Goal: Task Accomplishment & Management: Complete application form

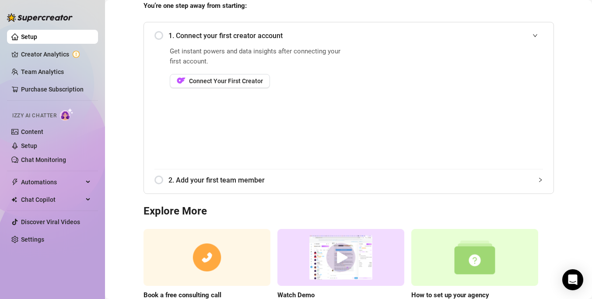
scroll to position [82, 0]
click at [232, 84] on button "Connect Your First Creator" at bounding box center [220, 80] width 100 height 14
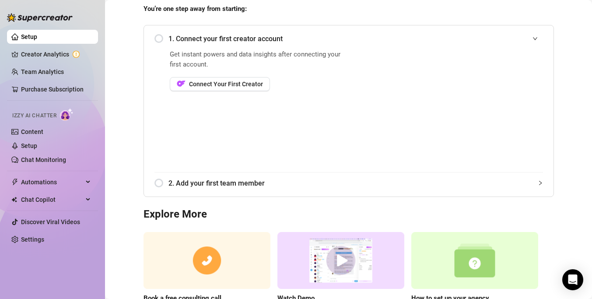
scroll to position [77, 0]
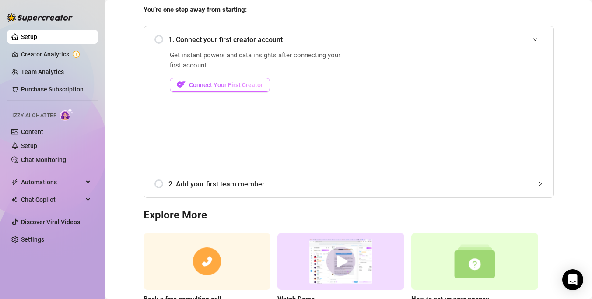
click at [190, 83] on span "Connect Your First Creator" at bounding box center [226, 84] width 74 height 7
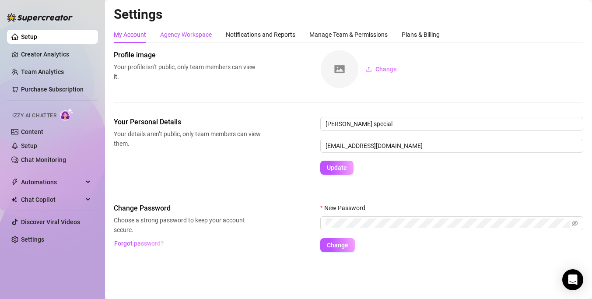
click at [198, 35] on div "Agency Workspace" at bounding box center [186, 35] width 52 height 10
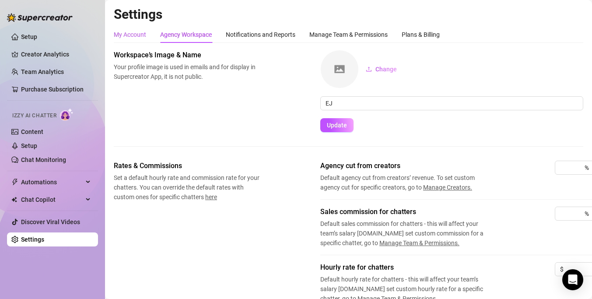
click at [136, 37] on div "My Account" at bounding box center [130, 35] width 32 height 10
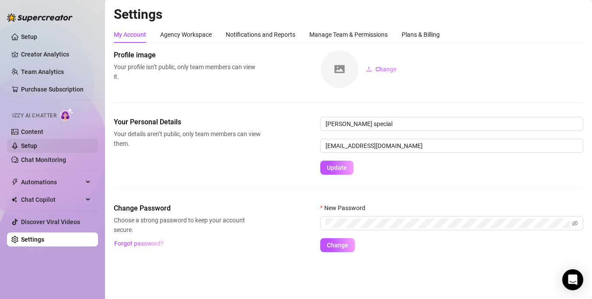
click at [21, 143] on link "Setup" at bounding box center [29, 145] width 16 height 7
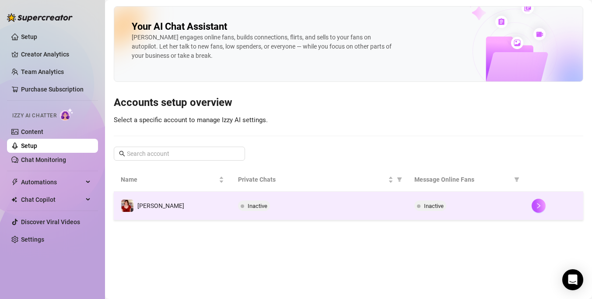
click at [432, 201] on span "Inactive" at bounding box center [430, 205] width 32 height 10
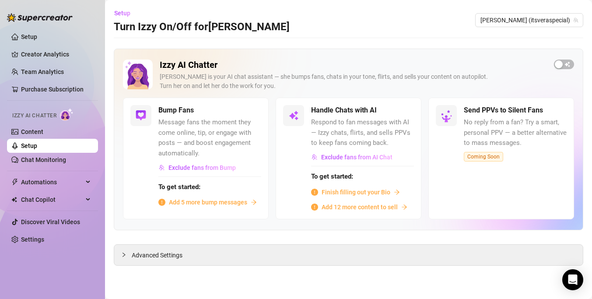
click at [355, 192] on span "Finish filling out your Bio" at bounding box center [355, 192] width 69 height 10
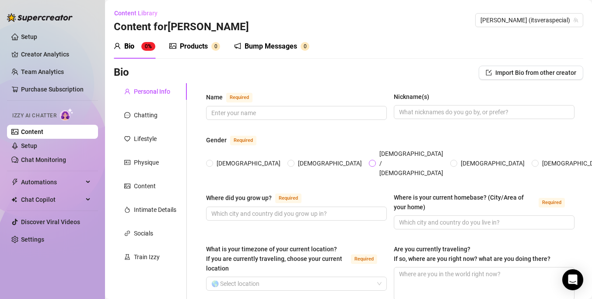
scroll to position [49, 0]
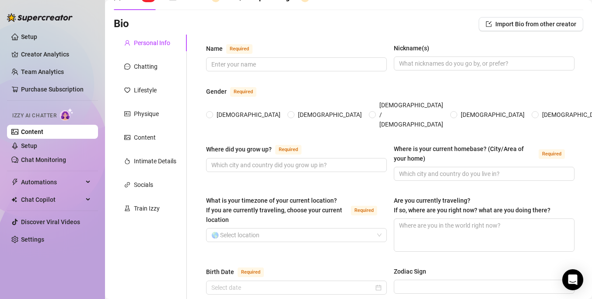
radio input "true"
type input "[DEMOGRAPHIC_DATA]"
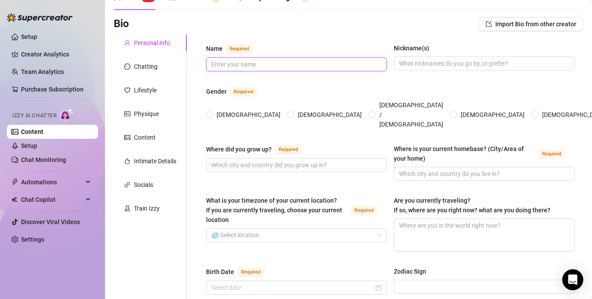
click at [356, 62] on input "Name Required" at bounding box center [295, 64] width 168 height 10
type input "[PERSON_NAME]"
click at [430, 63] on input "Nickname(s)" at bounding box center [483, 64] width 168 height 10
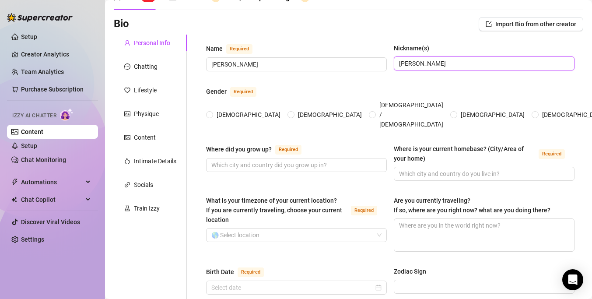
type input "[PERSON_NAME]"
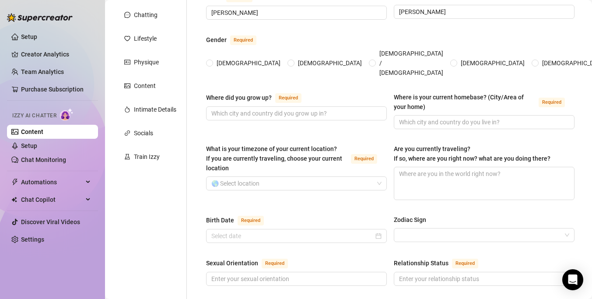
scroll to position [126, 0]
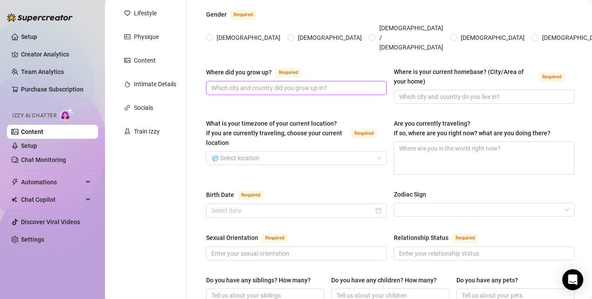
click at [286, 85] on input "Where did you grow up? Required" at bounding box center [295, 88] width 168 height 10
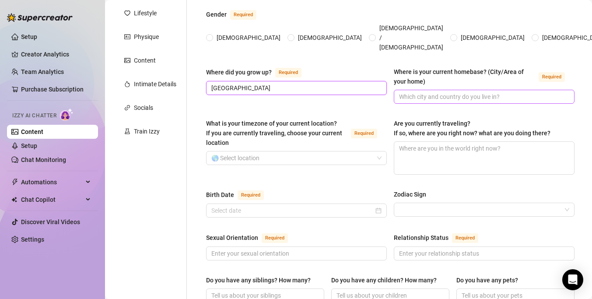
type input "[GEOGRAPHIC_DATA]"
click at [442, 92] on input "Where is your current homebase? (City/Area of your home) Required" at bounding box center [483, 97] width 168 height 10
type input "[GEOGRAPHIC_DATA]"
click at [318, 153] on input "What is your timezone of your current location? If you are currently traveling,…" at bounding box center [292, 157] width 162 height 13
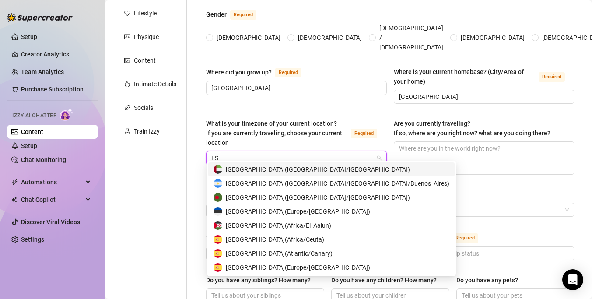
type input "E"
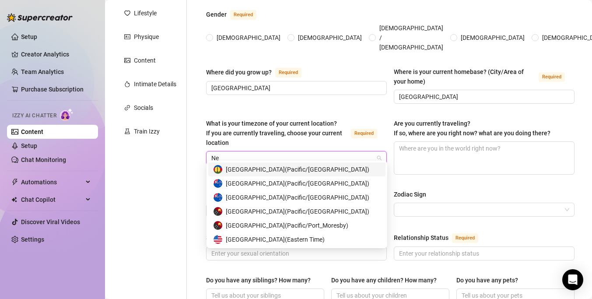
type input "N"
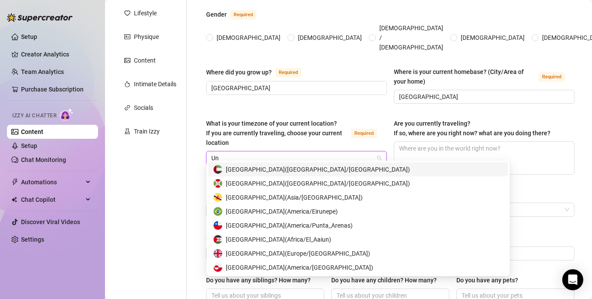
type input "U"
type input "Unit"
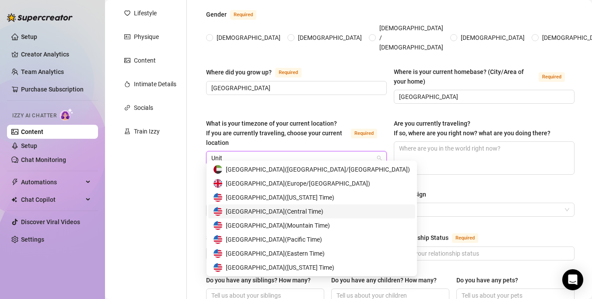
scroll to position [14, 0]
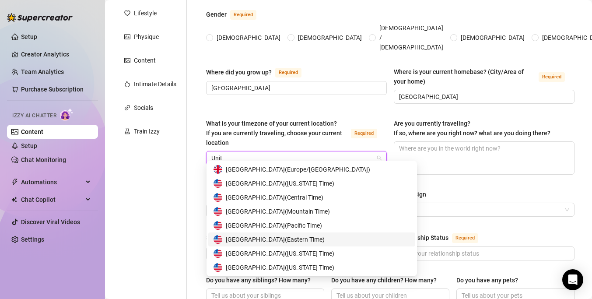
click at [314, 242] on span "United States of America ( Eastern Time )" at bounding box center [275, 239] width 99 height 10
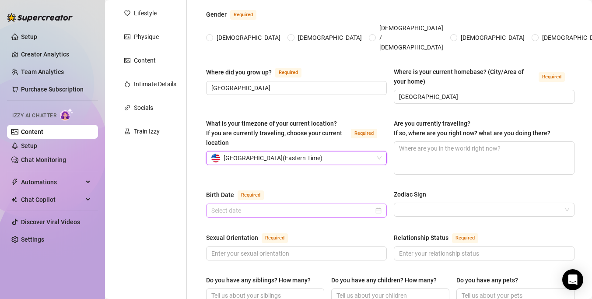
scroll to position [168, 0]
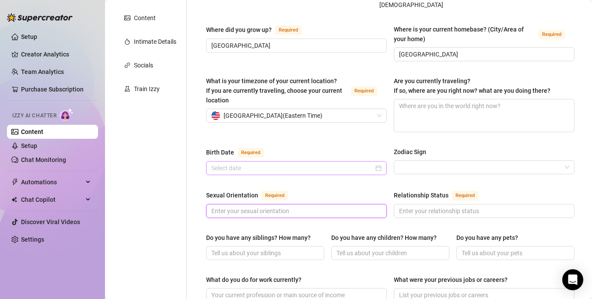
click at [227, 206] on input "Sexual Orientation Required" at bounding box center [295, 211] width 168 height 10
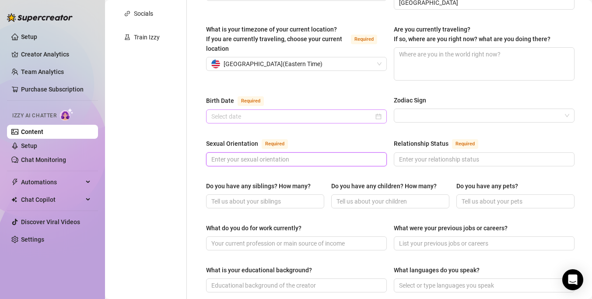
scroll to position [220, 0]
click at [241, 139] on div "Sexual Orientation" at bounding box center [232, 143] width 52 height 10
click at [241, 153] on input "Sexual Orientation Required" at bounding box center [295, 158] width 168 height 10
click at [215, 167] on div "Name Required [PERSON_NAME](s) [PERSON_NAME] Gender Required [DEMOGRAPHIC_DATA]…" at bounding box center [390, 228] width 368 height 715
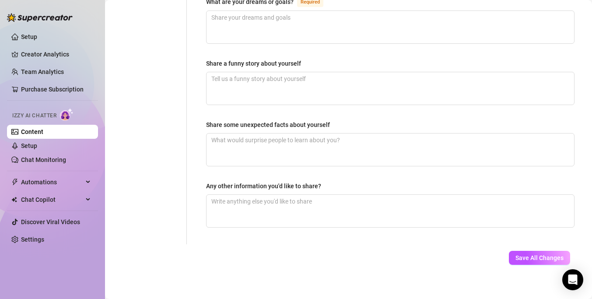
scroll to position [0, 0]
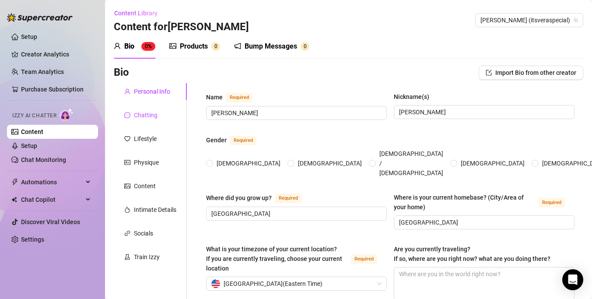
click at [156, 115] on div "Chatting" at bounding box center [146, 115] width 24 height 10
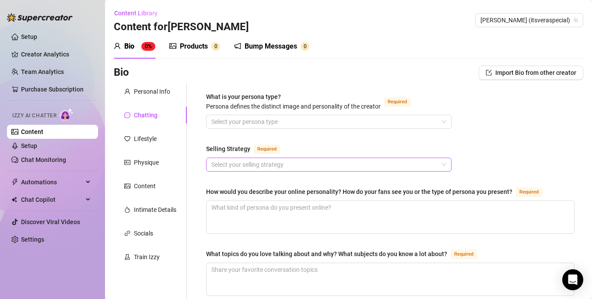
click at [286, 158] on input "Selling Strategy Required" at bounding box center [324, 164] width 227 height 13
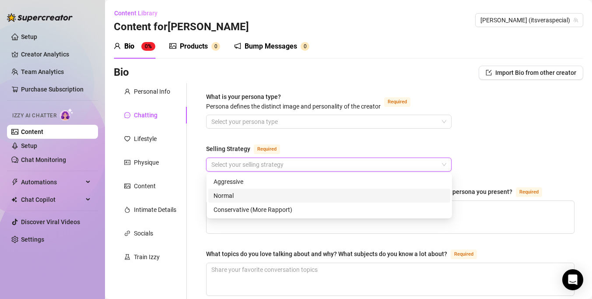
click at [273, 199] on div "Normal" at bounding box center [328, 196] width 231 height 10
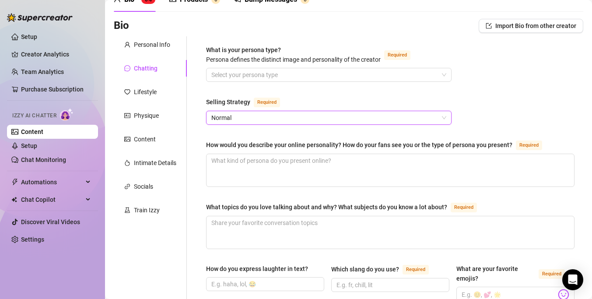
scroll to position [55, 0]
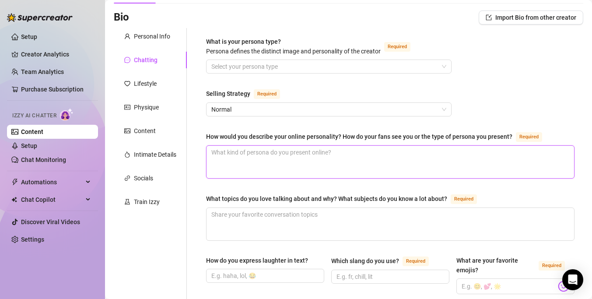
click at [287, 161] on textarea "How would you describe your online personality? How do your fans see you or the…" at bounding box center [389, 162] width 367 height 32
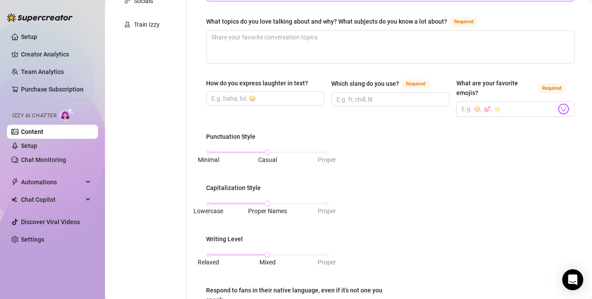
scroll to position [256, 0]
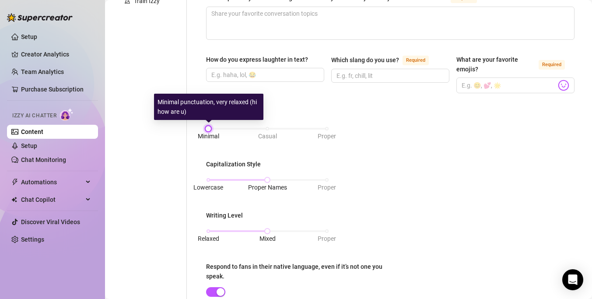
drag, startPoint x: 255, startPoint y: 129, endPoint x: 220, endPoint y: 130, distance: 35.9
click at [220, 130] on div "Minimal Casual Proper" at bounding box center [267, 132] width 123 height 23
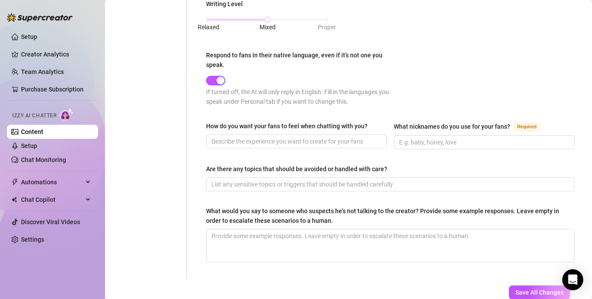
scroll to position [469, 0]
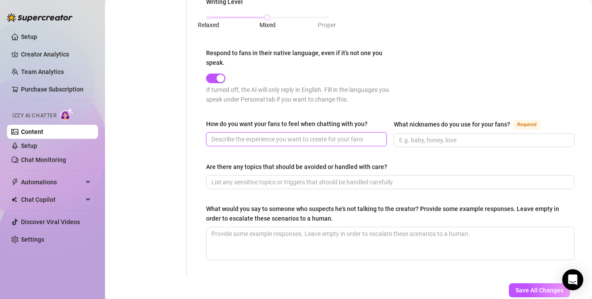
click at [275, 134] on input "How do you want your fans to feel when chatting with you?" at bounding box center [295, 139] width 168 height 10
type input "horny"
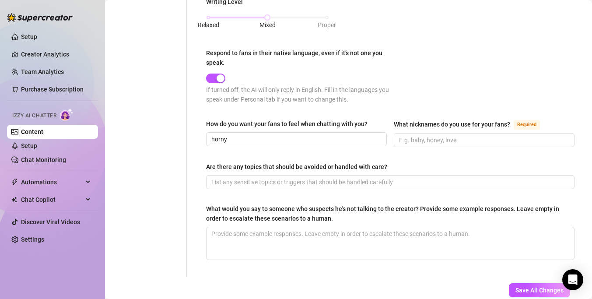
click at [481, 119] on div "What nicknames do you use for your fans?" at bounding box center [452, 124] width 116 height 10
click at [481, 135] on input "What nicknames do you use for your fans? Required" at bounding box center [483, 140] width 168 height 10
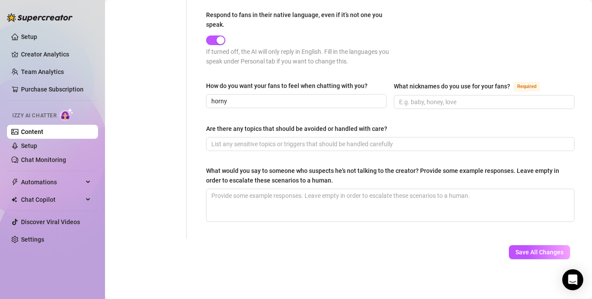
click at [286, 173] on div "What would you say to someone who suspects he's not talking to the creator? Pro…" at bounding box center [387, 175] width 362 height 19
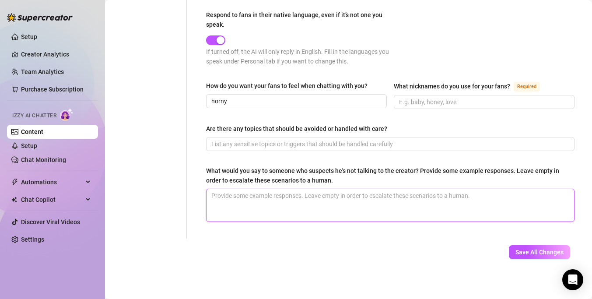
click at [286, 189] on textarea "What would you say to someone who suspects he's not talking to the creator? Pro…" at bounding box center [389, 205] width 367 height 32
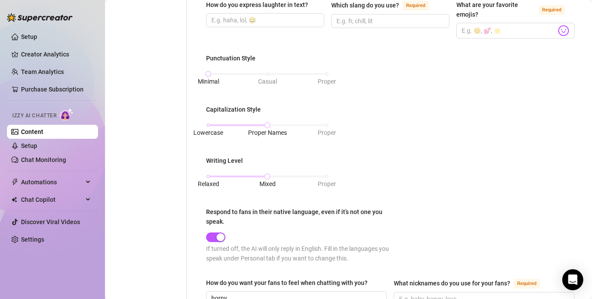
scroll to position [311, 0]
click at [216, 235] on button "Respond to fans in their native language, even if it’s not one you speak." at bounding box center [215, 236] width 19 height 10
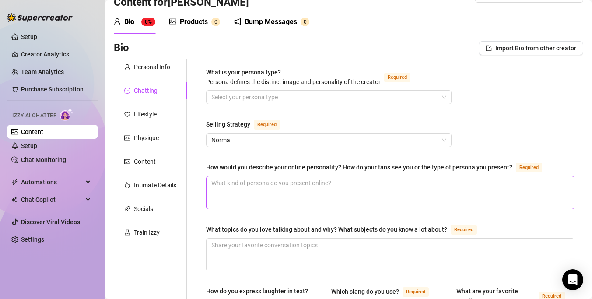
scroll to position [17, 0]
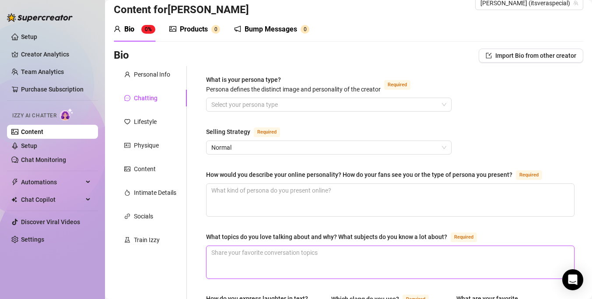
click at [288, 263] on textarea "What topics do you love talking about and why? What subjects do you know a lot …" at bounding box center [389, 262] width 367 height 32
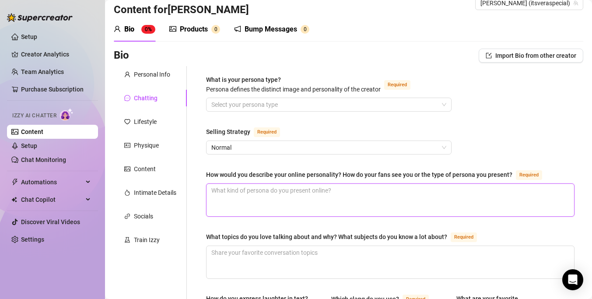
click at [293, 197] on textarea "How would you describe your online personality? How do your fans see you or the…" at bounding box center [389, 200] width 367 height 32
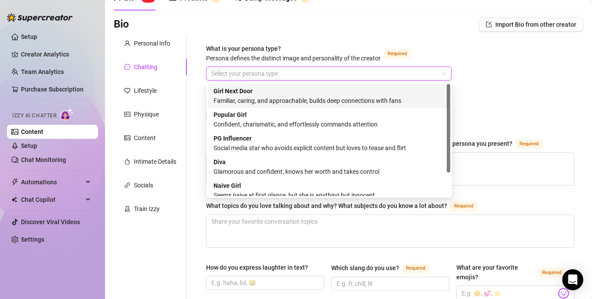
click at [282, 73] on input "What is your persona type? [PERSON_NAME] defines the distinct image and persona…" at bounding box center [324, 73] width 227 height 13
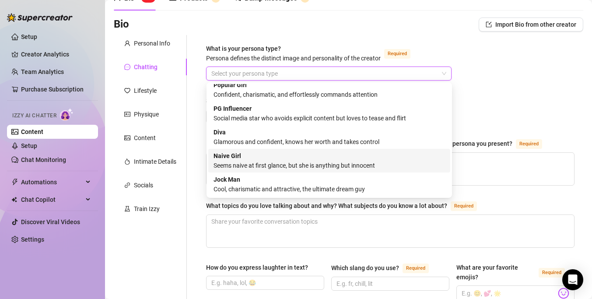
scroll to position [0, 0]
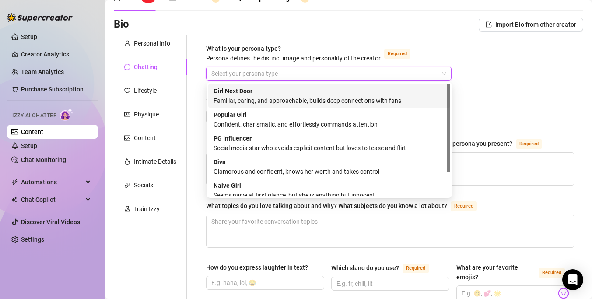
click at [394, 105] on div "Familiar, caring, and approachable, builds deep connections with fans" at bounding box center [328, 101] width 231 height 10
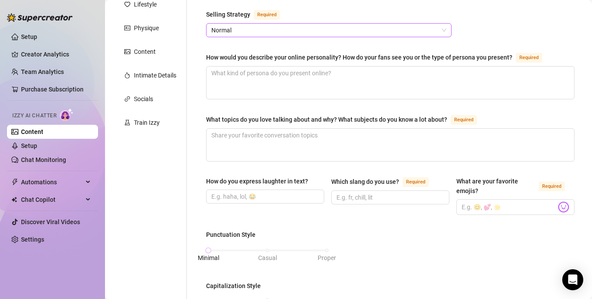
scroll to position [137, 0]
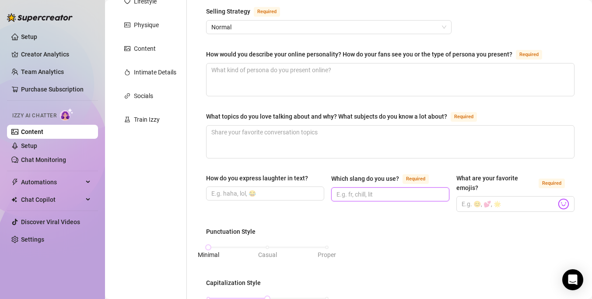
click at [371, 196] on input "Which slang do you use? Required" at bounding box center [389, 194] width 106 height 10
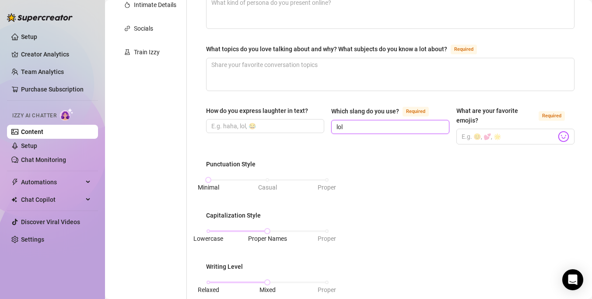
scroll to position [233, 0]
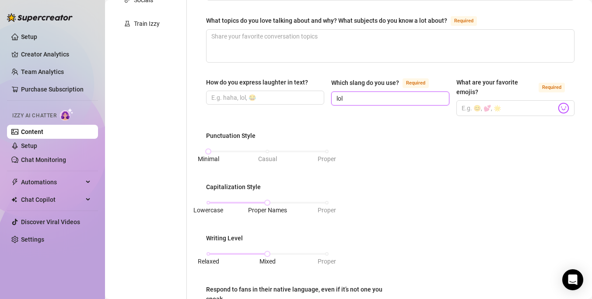
type input "lol"
click at [419, 160] on div "Punctuation Style Minimal Casual Proper Capitalization Style Lowercase Proper N…" at bounding box center [390, 239] width 368 height 217
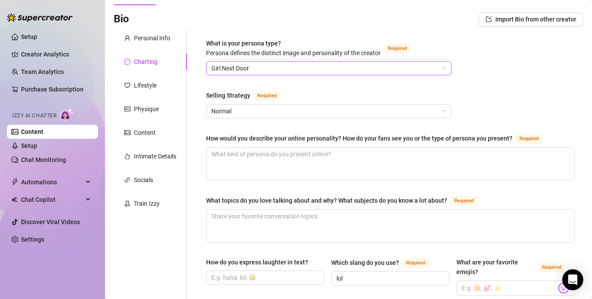
scroll to position [79, 0]
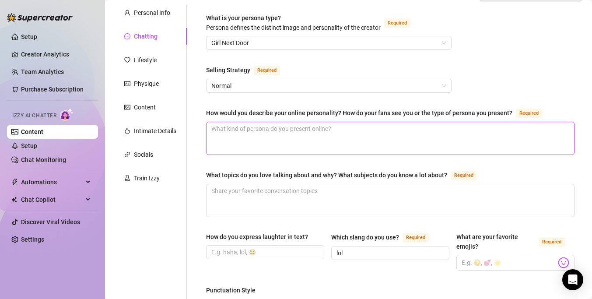
click at [241, 137] on textarea "How would you describe your online personality? How do your fans see you or the…" at bounding box center [389, 138] width 367 height 32
click at [305, 115] on div "How would you describe your online personality? How do your fans see you or the…" at bounding box center [359, 113] width 306 height 10
click at [305, 122] on textarea "How would you describe your online personality? How do your fans see you or the…" at bounding box center [389, 138] width 367 height 32
click at [284, 139] on textarea "How would you describe your online personality? How do your fans see you or the…" at bounding box center [389, 138] width 367 height 32
type textarea "h"
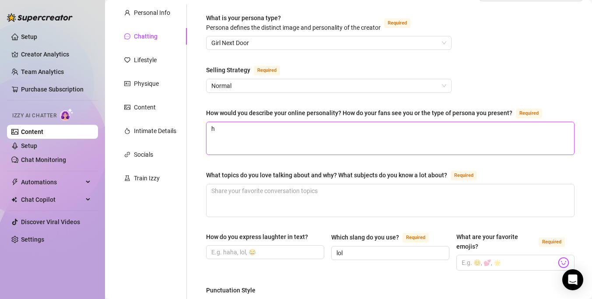
type textarea "ho"
type textarea "hor"
type textarea "horn"
type textarea "horny"
type textarea "horny,"
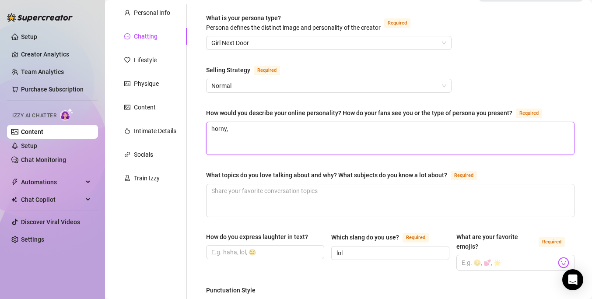
type textarea "horny, t"
type textarea "horny, tr"
type textarea "horny, trn"
type textarea "horny, tr"
type textarea "horny, tra"
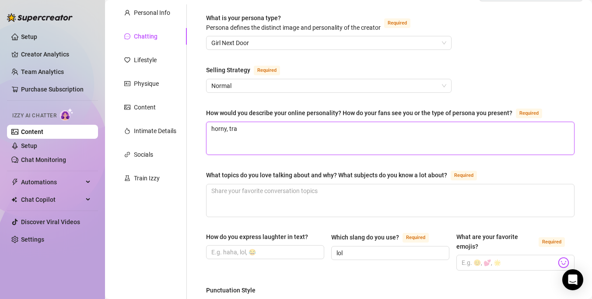
type textarea "horny, [PERSON_NAME]"
type textarea "horny, trans"
type textarea "horny, trans g"
type textarea "horny, trans gi"
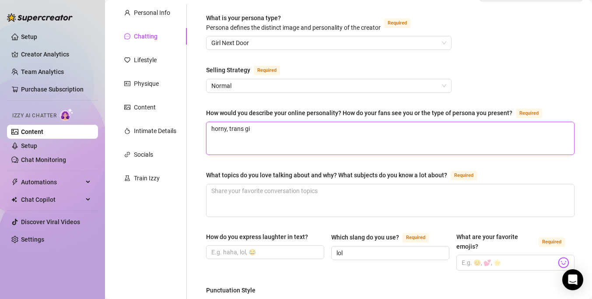
type textarea "horny, trans gir"
type textarea "horny, trans girl"
type textarea "horny, trans girl ,"
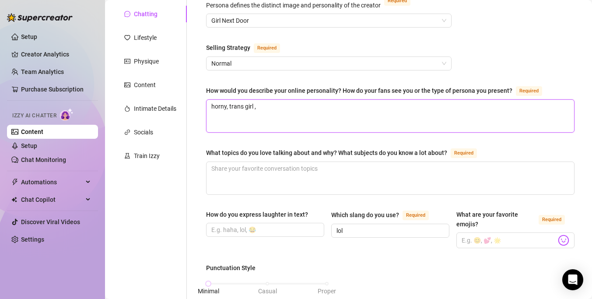
scroll to position [107, 0]
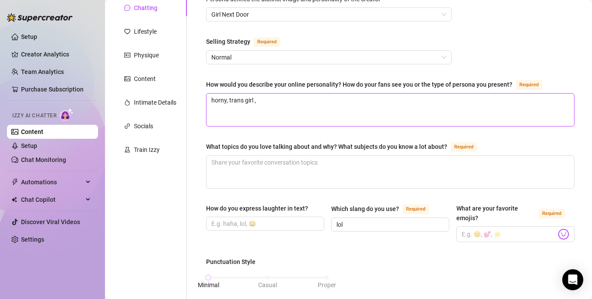
type textarea "horny, trans girl ,"
type textarea "horny, trans girl"
type textarea "horny, trans girl,"
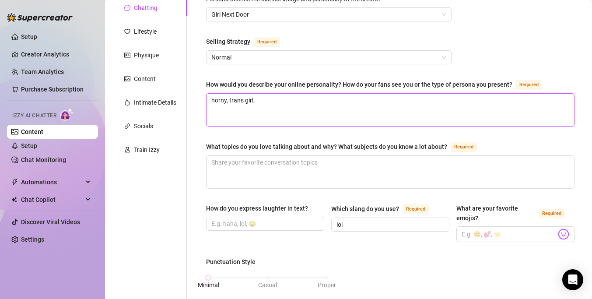
type textarea "horny, trans girl, n"
type textarea "horny, trans girl, ne"
type textarea "horny, trans girl, ner"
type textarea "horny, trans girl, nerd"
type textarea "horny, trans girl, [PERSON_NAME]"
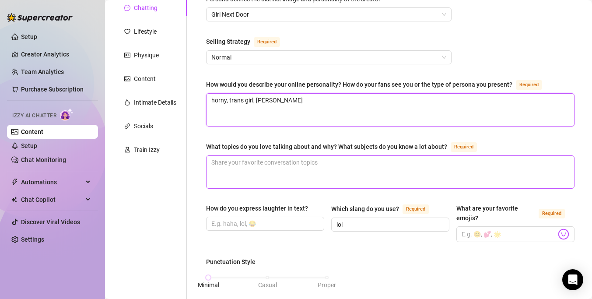
type textarea "horny, trans girl, [PERSON_NAME]"
click at [340, 160] on textarea "What topics do you love talking about and why? What subjects do you know a lot …" at bounding box center [389, 172] width 367 height 32
click at [339, 149] on div "What topics do you love talking about and why? What subjects do you know a lot …" at bounding box center [326, 147] width 241 height 10
click at [339, 156] on textarea "What topics do you love talking about and why? What subjects do you know a lot …" at bounding box center [389, 172] width 367 height 32
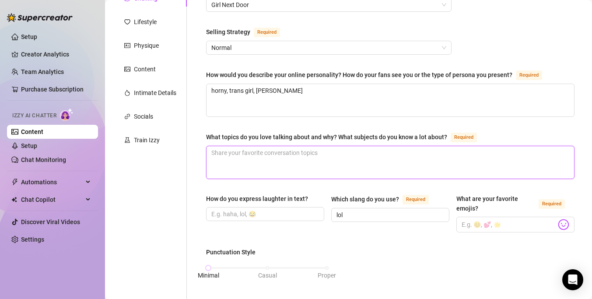
click at [317, 154] on textarea "What topics do you love talking about and why? What subjects do you know a lot …" at bounding box center [389, 162] width 367 height 32
click at [304, 148] on textarea "What topics do you love talking about and why? What subjects do you know a lot …" at bounding box center [389, 162] width 367 height 32
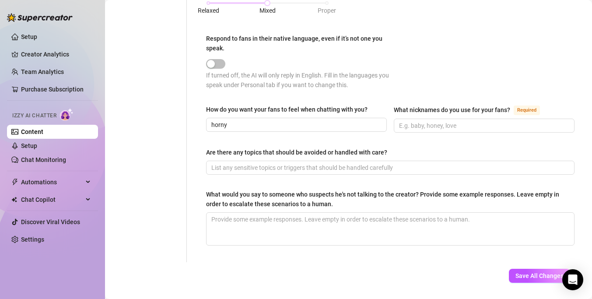
scroll to position [479, 0]
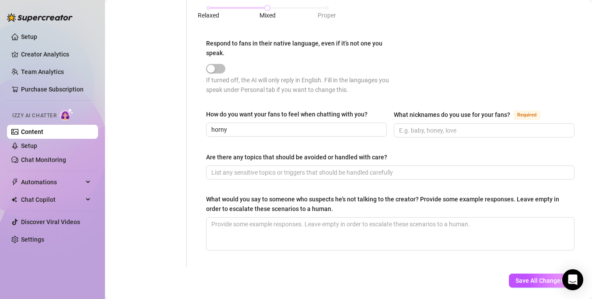
click at [343, 200] on div "What would you say to someone who suspects he's not talking to the creator? Pro…" at bounding box center [387, 203] width 362 height 19
click at [343, 217] on textarea "What would you say to someone who suspects he's not talking to the creator? Pro…" at bounding box center [389, 233] width 367 height 32
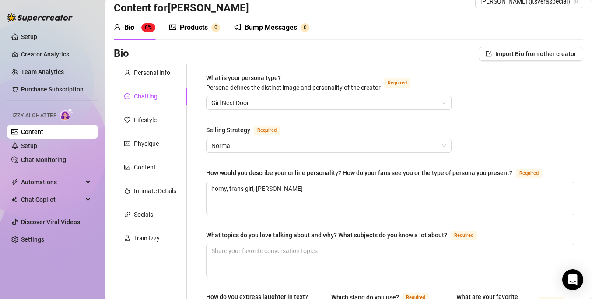
scroll to position [15, 0]
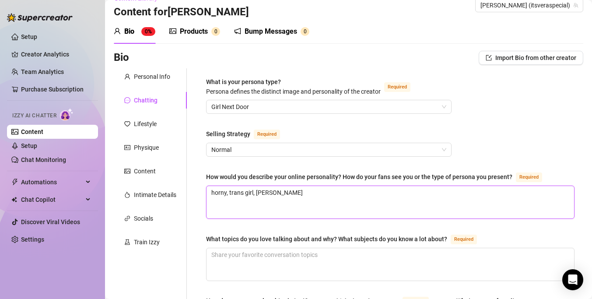
click at [280, 192] on textarea "horny, trans girl, [PERSON_NAME]" at bounding box center [389, 202] width 367 height 32
type textarea "horny, trans girl, [PERSON_NAME]"
type textarea "horny, trans girl, nerd"
type textarea "horny, trans girl, ner"
type textarea "horny, trans girl, ne"
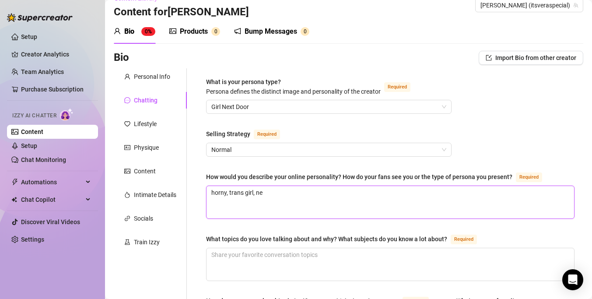
type textarea "horny, trans girl, n"
type textarea "horny, trans girl,"
type textarea "horny, trans girl, a"
type textarea "horny, trans girl, a n"
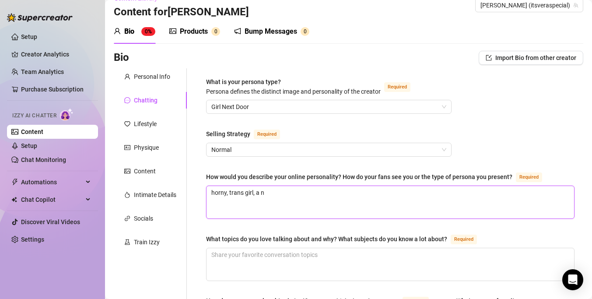
type textarea "horny, trans girl, a ne"
type textarea "horny, trans girl, a ner"
type textarea "horny, trans girl, a nerd"
type textarea "horny, trans girl, a nerdy"
type textarea "horny, trans girl, a nerdy g"
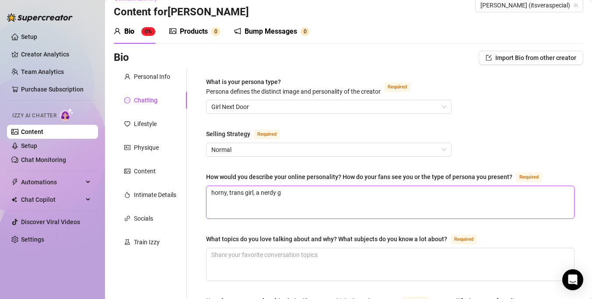
type textarea "horny, trans girl, a nerdy ga"
type textarea "horny, trans girl, a nerdy gam"
type textarea "horny, trans girl, a nerdy game"
type textarea "horny, trans girl, a nerdy gamer"
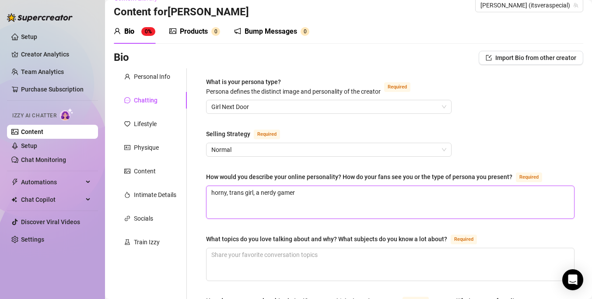
type textarea "horny, trans girl, a nerdy gamer"
type textarea "horny, trans girl, a nerdy gamer."
type textarea "horny, trans girl, a nerdy gamer. s"
type textarea "horny, trans girl, a nerdy gamer. st"
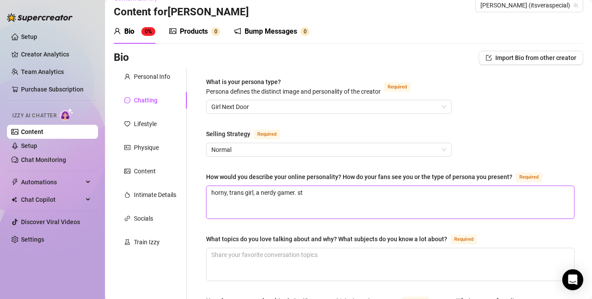
type textarea "horny, trans girl, a nerdy gamer. ste"
type textarea "horny, trans girl, a nerdy gamer. ster"
type textarea "horny, trans girl, a nerdy gamer. stero"
type textarea "horny, trans girl, a nerdy gamer. ster"
type textarea "horny, trans girl, a nerdy gamer. ste"
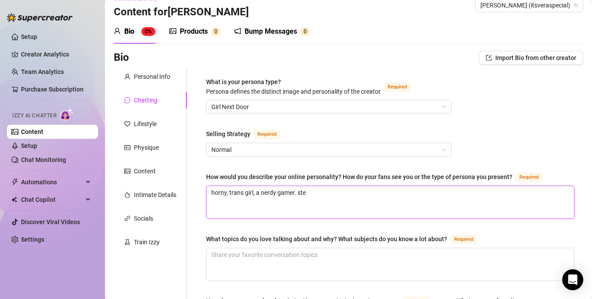
type textarea "horny, trans girl, a nerdy gamer. st"
type textarea "horny, trans girl, a nerdy gamer. s"
type textarea "horny, trans girl, a nerdy gamer."
type textarea "horny, trans girl, a nerdy gamer"
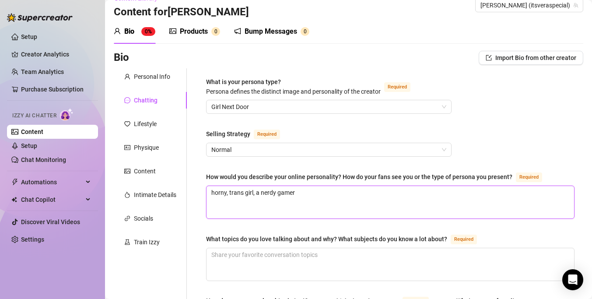
type textarea "horny, trans girl, a nerdy gamer."
type textarea "horny, trans girl, a nerdy gamer. l"
type textarea "horny, trans girl, a nerdy gamer. li"
type textarea "horny, trans girl, a nerdy gamer. lik"
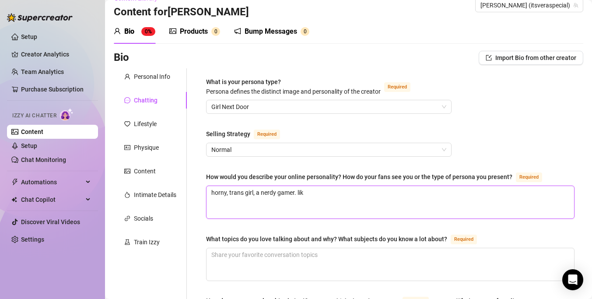
type textarea "horny, trans girl, a nerdy gamer. like"
type textarea "horny, trans girl, a nerdy gamer. likes"
type textarea "horny, trans girl, a nerdy gamer. likes go"
type textarea "horny, trans girl, a nerdy gamer. likes goi"
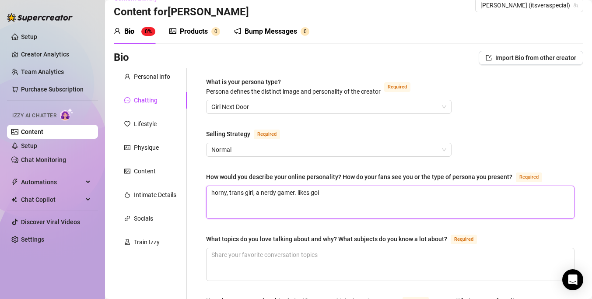
type textarea "horny, trans girl, a nerdy gamer. likes goin"
type textarea "horny, trans girl, a nerdy gamer. likes going"
type textarea "horny, trans girl, a nerdy gamer. likes going t"
type textarea "horny, trans girl, a nerdy gamer. likes going to"
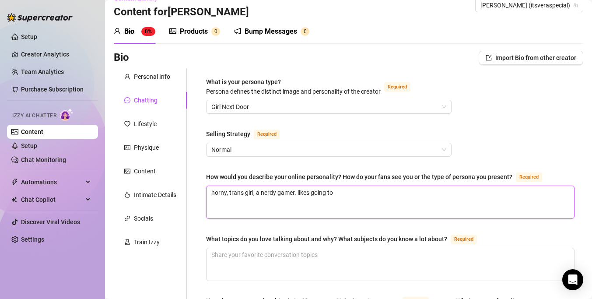
type textarea "horny, trans girl, a nerdy gamer. likes going to h"
type textarea "horny, trans girl, a nerdy gamer. likes going to ho"
type textarea "horny, trans girl, a nerdy gamer. likes going to hou"
type textarea "horny, trans girl, a nerdy gamer. likes going to hous"
type textarea "horny, trans girl, a nerdy gamer. likes going to house"
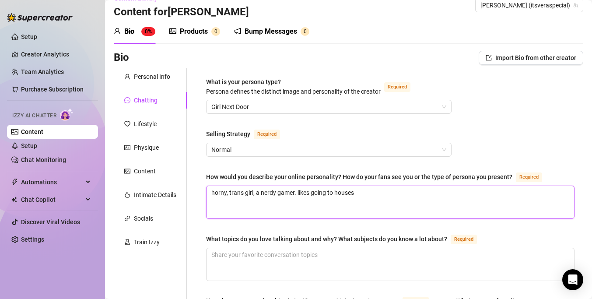
type textarea "horny, trans girl, a nerdy gamer. likes going to housesh"
type textarea "horny, trans girl, a nerdy gamer. likes going to housesho"
type textarea "horny, trans girl, a nerdy gamer. likes going to houseshow"
type textarea "horny, trans girl, a nerdy gamer. likes going to houseshows"
type textarea "horny, trans girl, a nerdy gamer. likes going to houseshows a"
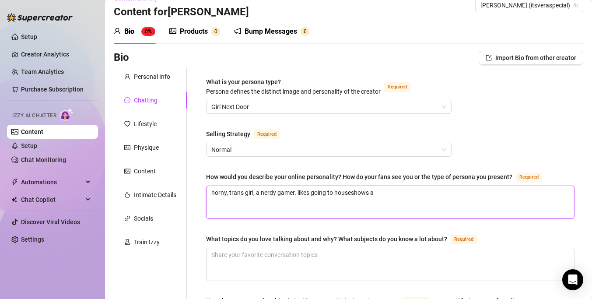
type textarea "horny, trans girl, a nerdy gamer. likes going to houseshows an"
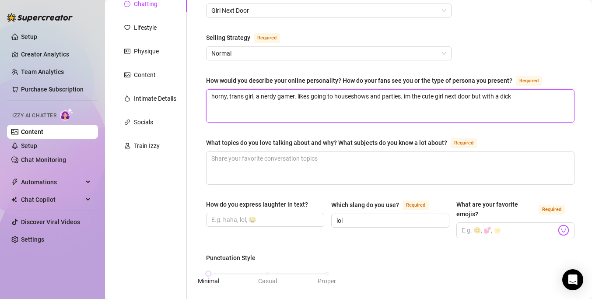
scroll to position [112, 0]
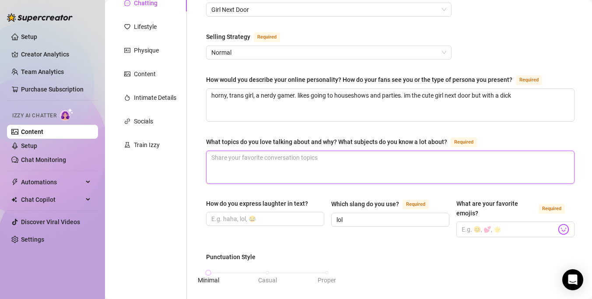
click at [235, 160] on textarea "What topics do you love talking about and why? What subjects do you know a lot …" at bounding box center [389, 167] width 367 height 32
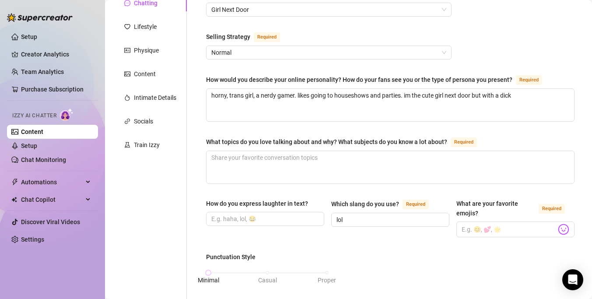
click at [284, 141] on div "What topics do you love talking about and why? What subjects do you know a lot …" at bounding box center [326, 142] width 241 height 10
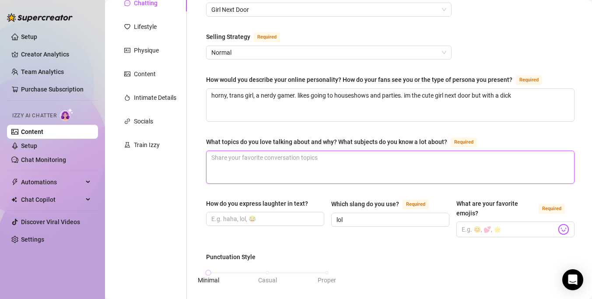
click at [284, 151] on textarea "What topics do you love talking about and why? What subjects do you know a lot …" at bounding box center [389, 167] width 367 height 32
click at [256, 167] on textarea "What topics do you love talking about and why? What subjects do you know a lot …" at bounding box center [389, 167] width 367 height 32
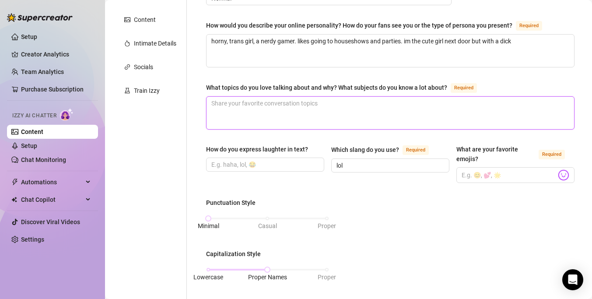
scroll to position [163, 0]
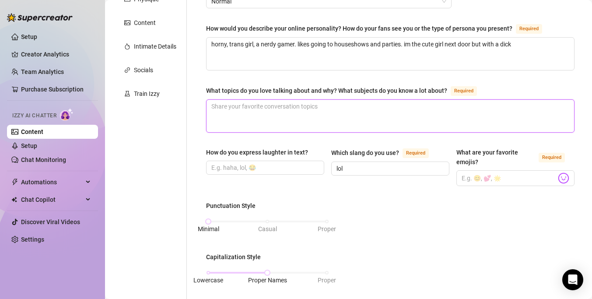
click at [257, 108] on textarea "What topics do you love talking about and why? What subjects do you know a lot …" at bounding box center [389, 116] width 367 height 32
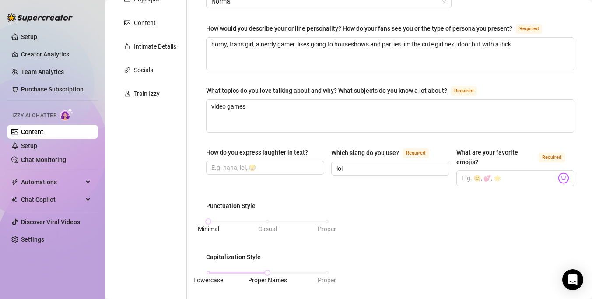
click at [303, 195] on div "What is your persona type? [PERSON_NAME] defines the distinct image and persona…" at bounding box center [390, 251] width 368 height 645
click at [304, 167] on input "How do you express laughter in text?" at bounding box center [264, 168] width 106 height 10
click at [355, 168] on input "lol" at bounding box center [389, 169] width 106 height 10
click at [509, 181] on input "What are your favorite emojis? Required" at bounding box center [508, 177] width 94 height 11
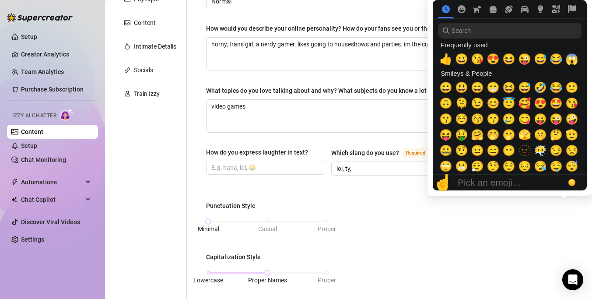
click at [562, 174] on body "Setup Creator Analytics Team Analytics Purchase Subscription Izzy AI Chatter Co…" at bounding box center [296, 149] width 592 height 299
click at [495, 90] on span "😁" at bounding box center [492, 87] width 13 height 12
click at [489, 84] on span "😁" at bounding box center [492, 87] width 13 height 12
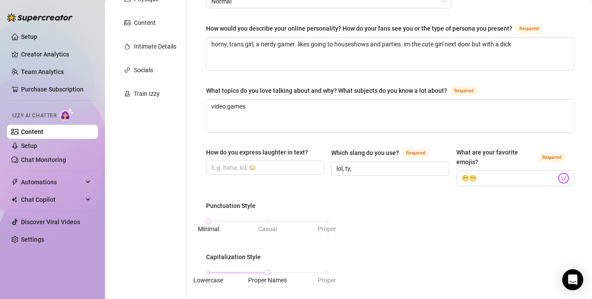
click at [516, 183] on span "😁😁" at bounding box center [515, 178] width 118 height 16
click at [570, 178] on span "😁," at bounding box center [515, 178] width 118 height 16
click at [563, 178] on div "☝️ Pick an emoji…" at bounding box center [497, 182] width 131 height 16
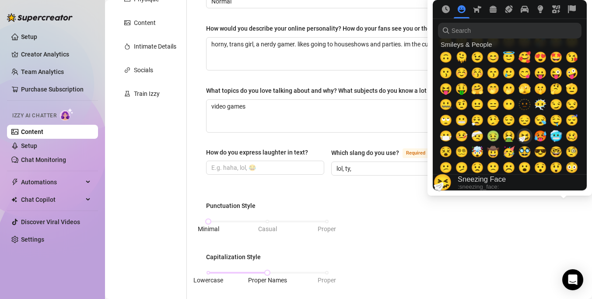
scroll to position [73, 0]
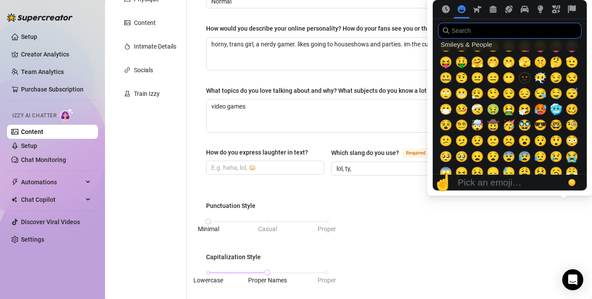
click at [494, 30] on input "search" at bounding box center [509, 31] width 143 height 16
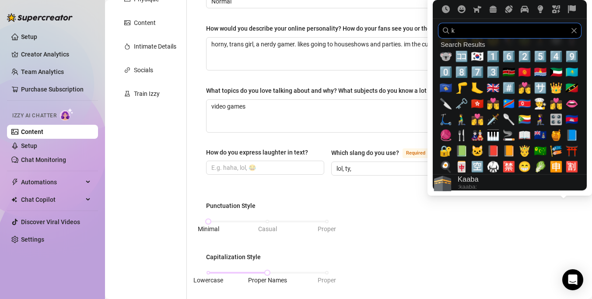
scroll to position [0, 0]
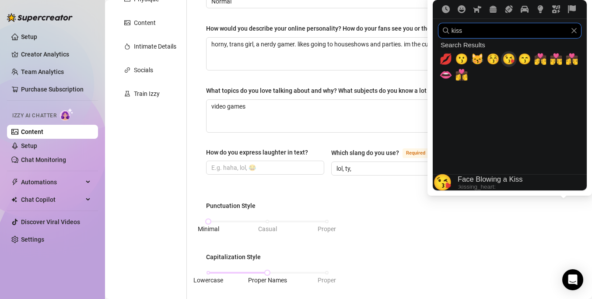
click at [509, 60] on span "😘" at bounding box center [508, 59] width 13 height 12
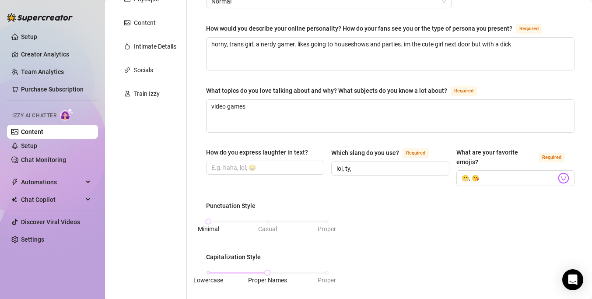
click at [498, 178] on input "😁, 😘" at bounding box center [508, 177] width 94 height 11
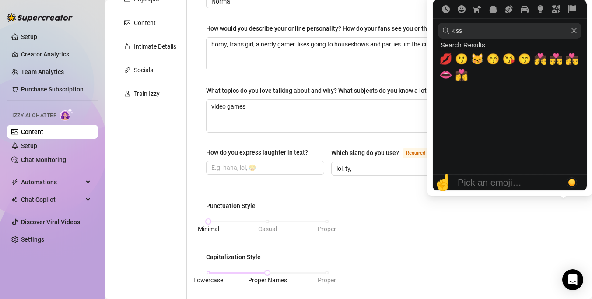
click at [568, 179] on button "Choose default skin tone" at bounding box center [571, 182] width 10 height 10
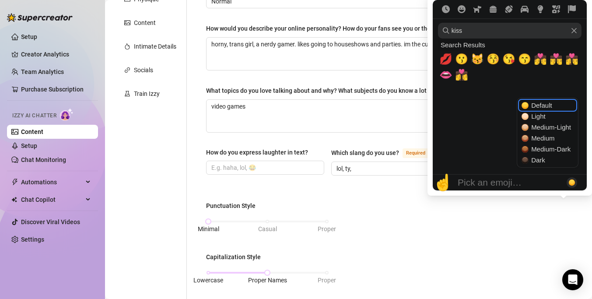
click at [498, 57] on div "😚" at bounding box center [493, 59] width 16 height 16
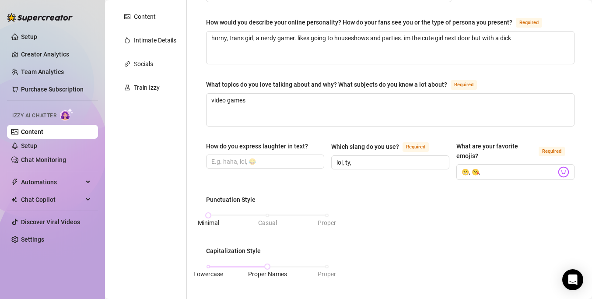
scroll to position [170, 0]
click at [0, 0] on div at bounding box center [0, 0] width 0 height 0
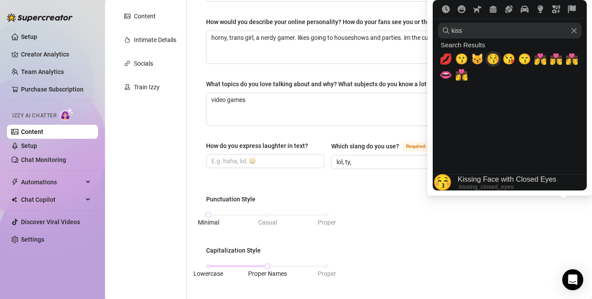
click at [490, 54] on span "😚" at bounding box center [492, 59] width 13 height 12
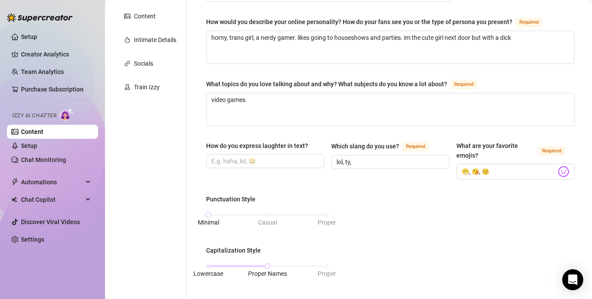
click at [451, 217] on div "Punctuation Style Minimal Casual Proper Capitalization Style Lowercase Proper N…" at bounding box center [390, 302] width 368 height 217
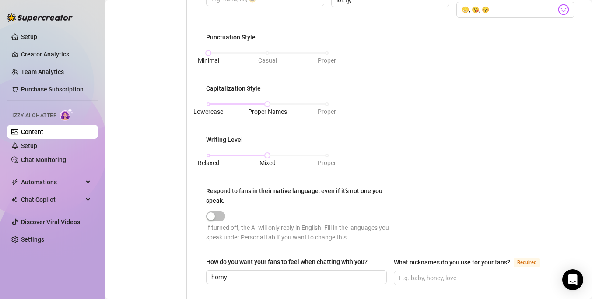
scroll to position [507, 0]
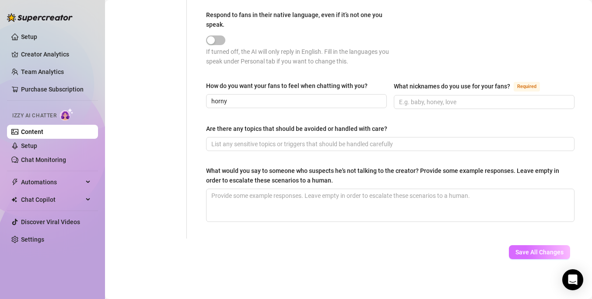
click at [532, 254] on button "Save All Changes" at bounding box center [539, 252] width 61 height 14
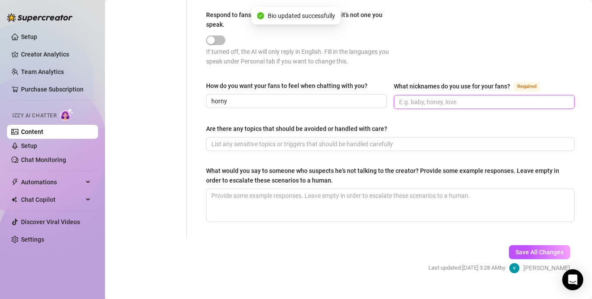
click at [457, 102] on input "What nicknames do you use for your fans? Required" at bounding box center [483, 102] width 168 height 10
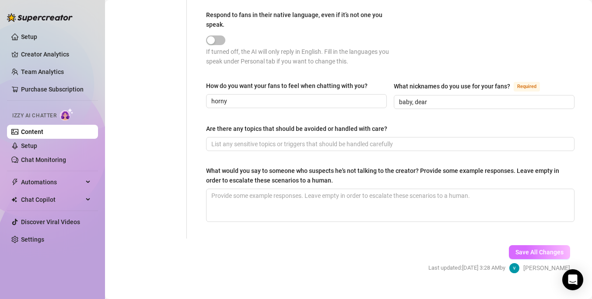
click at [521, 255] on button "Save All Changes" at bounding box center [539, 252] width 61 height 14
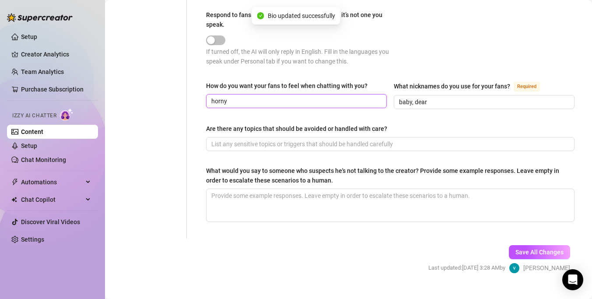
click at [333, 104] on input "horny" at bounding box center [295, 101] width 168 height 10
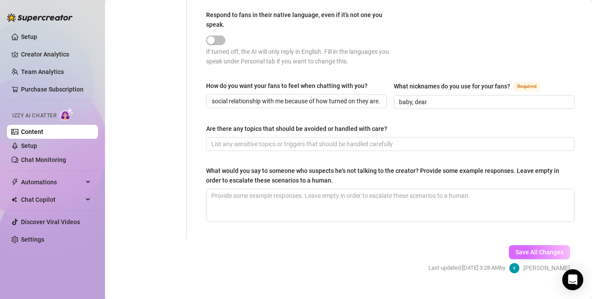
scroll to position [0, 0]
click at [524, 248] on span "Save All Changes" at bounding box center [539, 251] width 48 height 7
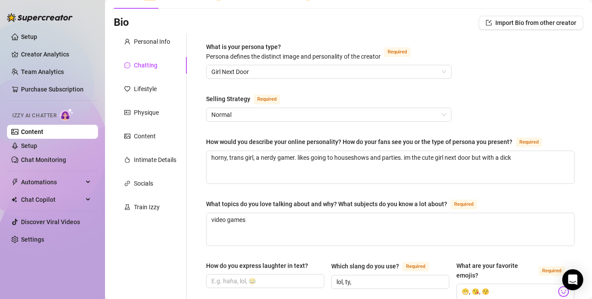
scroll to position [51, 0]
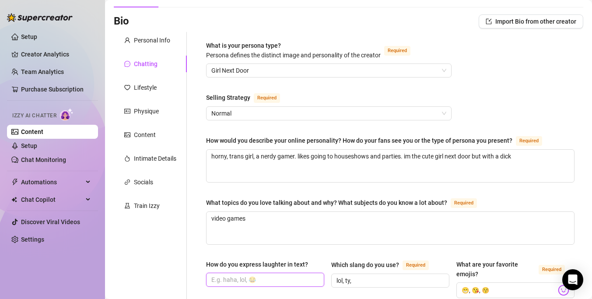
click at [272, 281] on input "How do you express laughter in text?" at bounding box center [264, 280] width 106 height 10
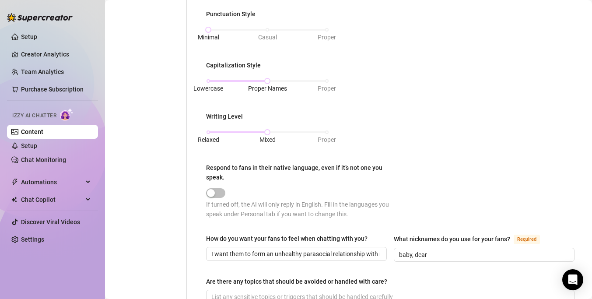
scroll to position [522, 0]
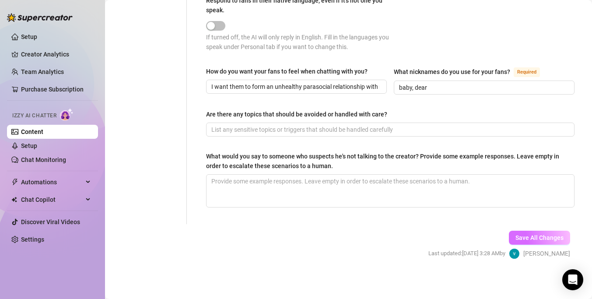
click at [536, 238] on span "Save All Changes" at bounding box center [539, 237] width 48 height 7
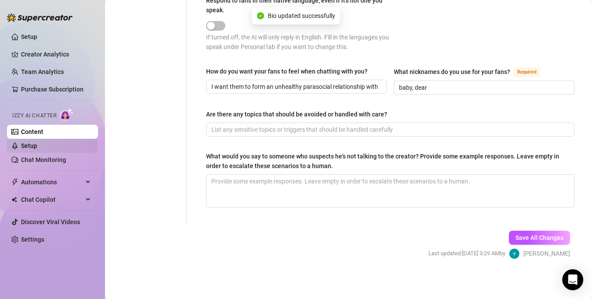
click at [37, 142] on link "Setup" at bounding box center [29, 145] width 16 height 7
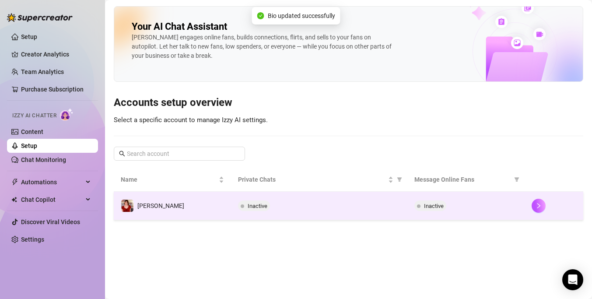
click at [277, 208] on div "Inactive" at bounding box center [319, 205] width 162 height 10
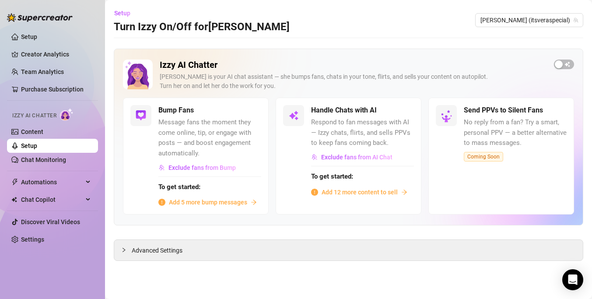
click at [337, 193] on span "Add 12 more content to sell" at bounding box center [359, 192] width 76 height 10
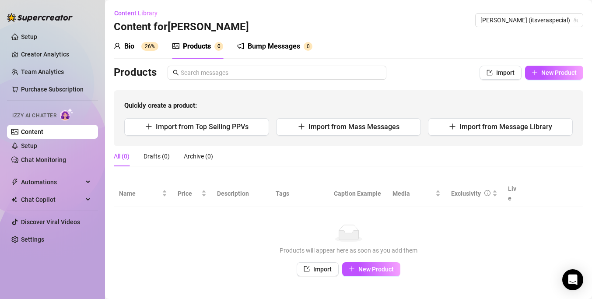
scroll to position [11, 0]
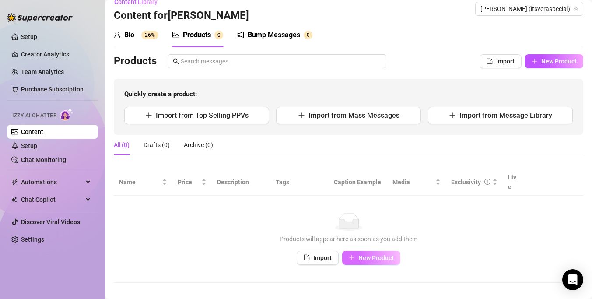
click at [364, 254] on span "New Product" at bounding box center [375, 257] width 35 height 7
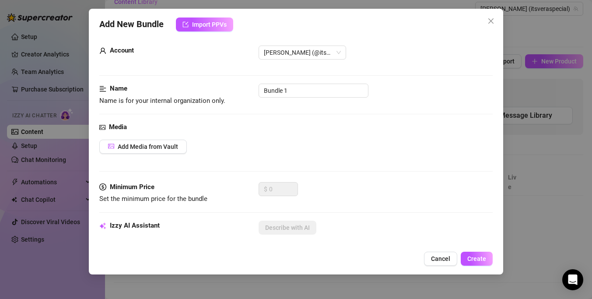
scroll to position [0, 0]
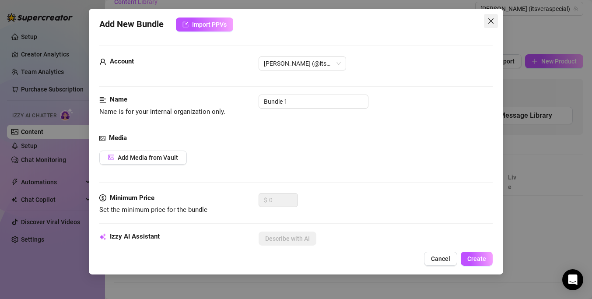
click at [490, 21] on icon "close" at bounding box center [490, 20] width 5 height 5
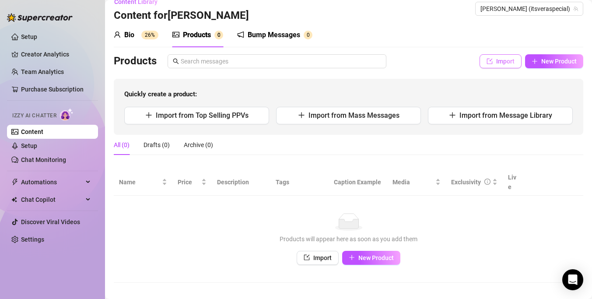
click at [502, 55] on button "Import" at bounding box center [500, 61] width 42 height 14
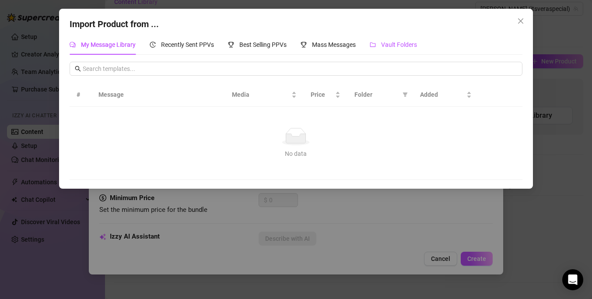
click at [407, 45] on span "Vault Folders" at bounding box center [399, 44] width 36 height 7
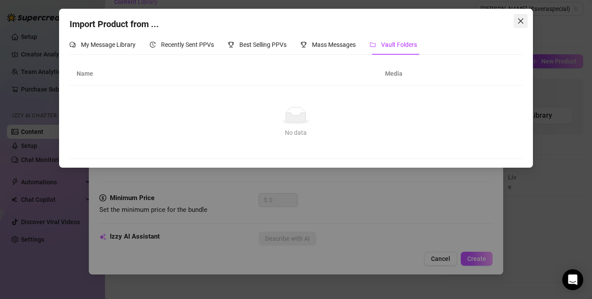
click at [517, 20] on icon "close" at bounding box center [520, 20] width 7 height 7
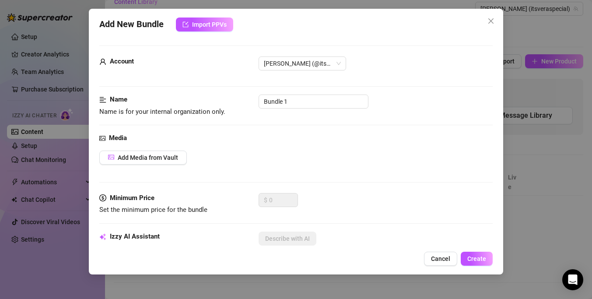
click at [540, 91] on div "Add New Bundle Import PPVs Account [PERSON_NAME] (@itsveraspecial) Name Name is…" at bounding box center [296, 149] width 592 height 299
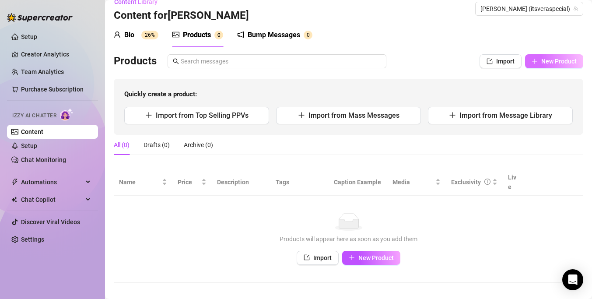
click at [559, 60] on span "New Product" at bounding box center [558, 61] width 35 height 7
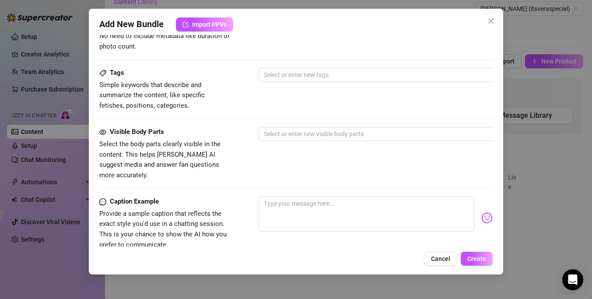
scroll to position [283, 0]
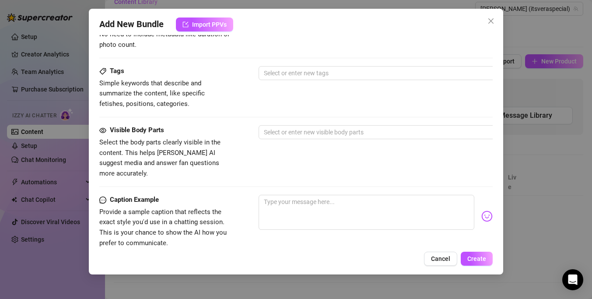
click at [194, 149] on span "Select the body parts clearly visible in the content. This helps [PERSON_NAME] …" at bounding box center [159, 157] width 121 height 39
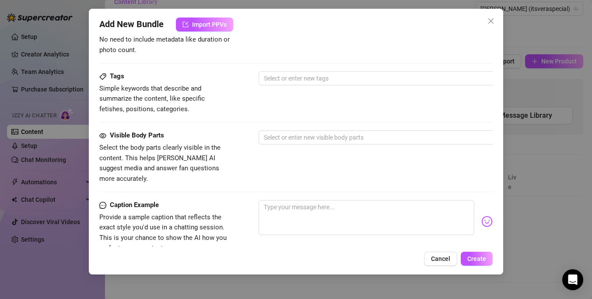
scroll to position [283, 0]
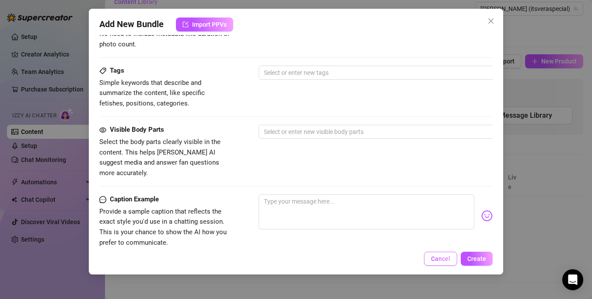
click at [438, 258] on span "Cancel" at bounding box center [440, 258] width 19 height 7
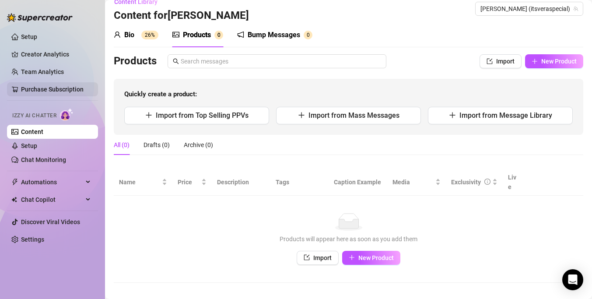
click at [37, 86] on link "Purchase Subscription" at bounding box center [52, 89] width 63 height 7
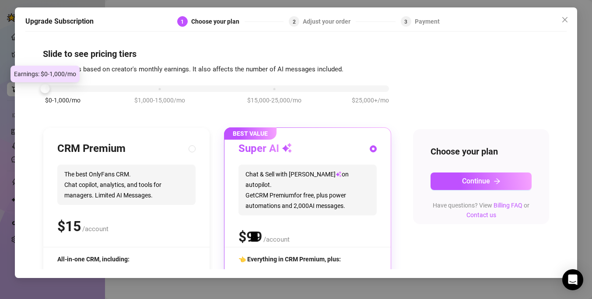
drag, startPoint x: 161, startPoint y: 87, endPoint x: 44, endPoint y: 89, distance: 117.2
click at [44, 89] on div at bounding box center [44, 88] width 9 height 9
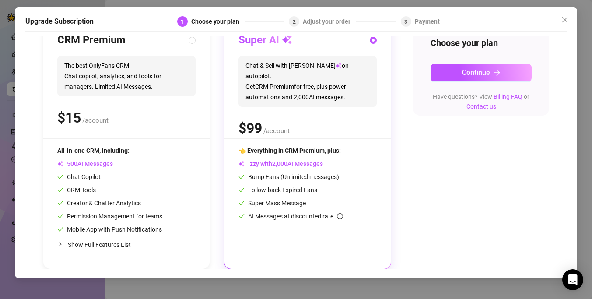
click at [103, 241] on span "Show Full Features List" at bounding box center [99, 244] width 63 height 7
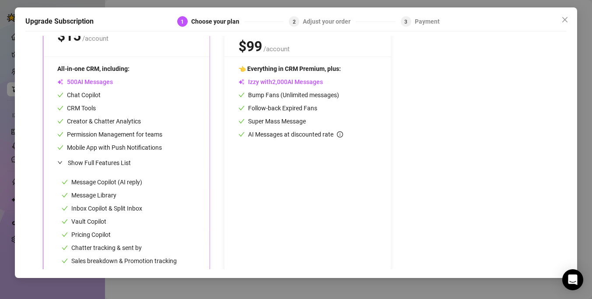
scroll to position [232, 0]
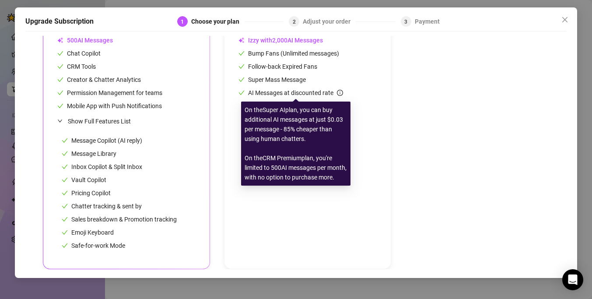
click at [263, 93] on span "AI Messages at discounted rate" at bounding box center [295, 92] width 95 height 7
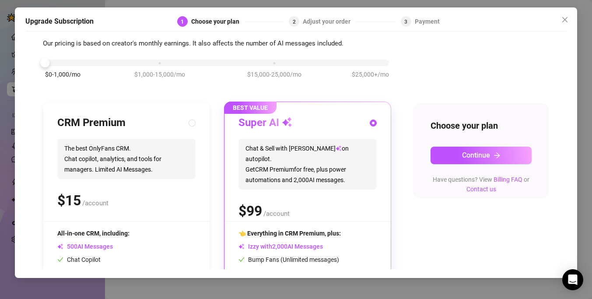
scroll to position [0, 0]
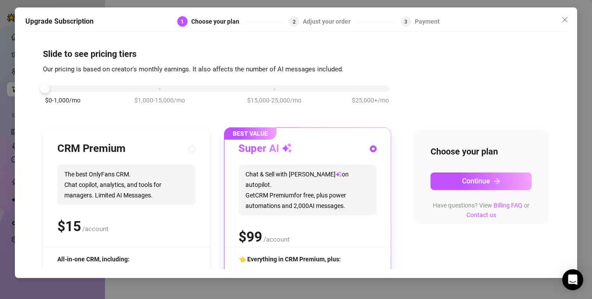
click at [55, 26] on h5 "Upgrade Subscription" at bounding box center [59, 21] width 68 height 10
click at [55, 23] on h5 "Upgrade Subscription" at bounding box center [59, 21] width 68 height 10
click at [518, 201] on div "Have questions? View Billing FAQ or Contact us" at bounding box center [480, 209] width 101 height 19
click at [563, 20] on icon "close" at bounding box center [564, 19] width 7 height 7
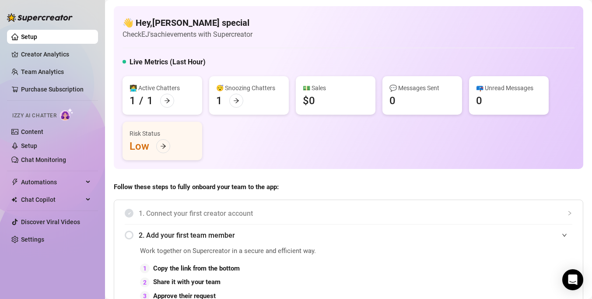
click at [137, 150] on div "Risk Status Low" at bounding box center [162, 141] width 80 height 38
click at [168, 148] on div at bounding box center [163, 146] width 14 height 14
click at [240, 102] on div at bounding box center [236, 101] width 14 height 14
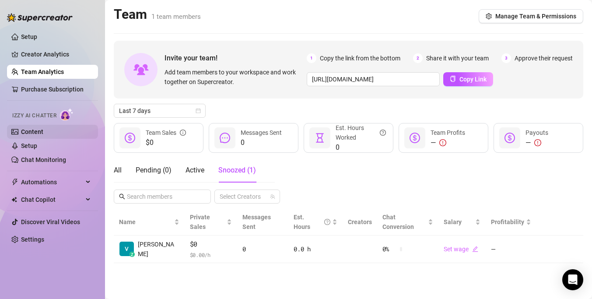
click at [31, 133] on link "Content" at bounding box center [32, 131] width 22 height 7
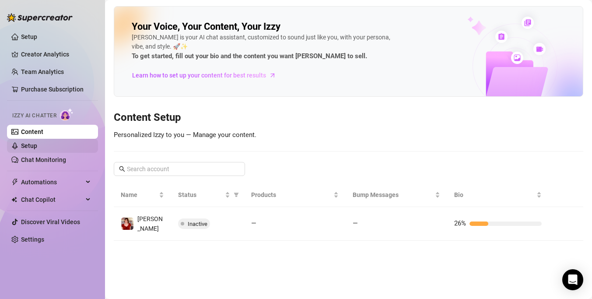
click at [36, 142] on link "Setup" at bounding box center [29, 145] width 16 height 7
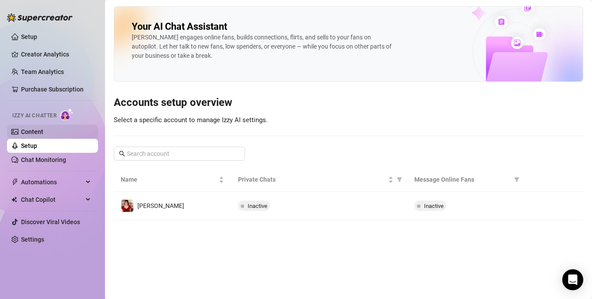
click at [39, 128] on link "Content" at bounding box center [32, 131] width 22 height 7
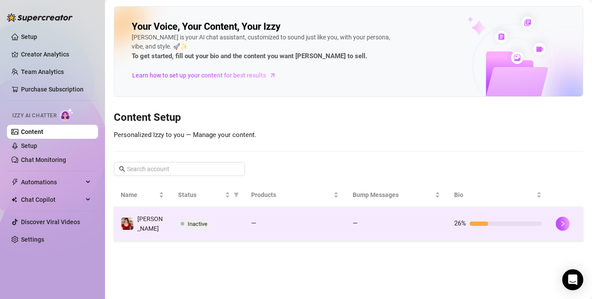
click at [475, 215] on td "26%" at bounding box center [497, 224] width 101 height 34
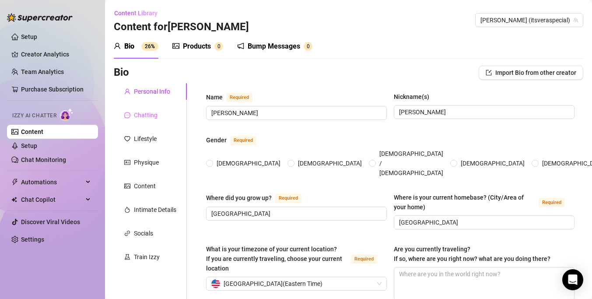
click at [157, 112] on div "Chatting" at bounding box center [150, 115] width 73 height 17
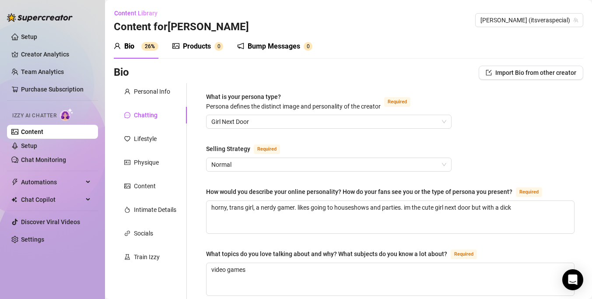
scroll to position [44, 0]
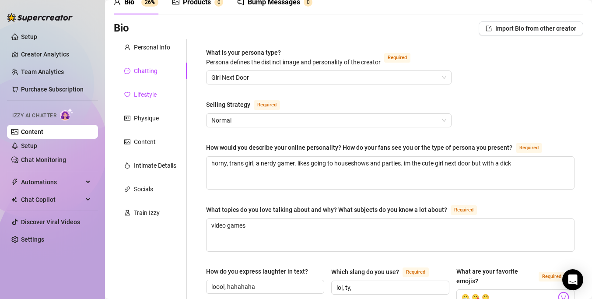
click at [136, 98] on div "Lifestyle" at bounding box center [145, 95] width 23 height 10
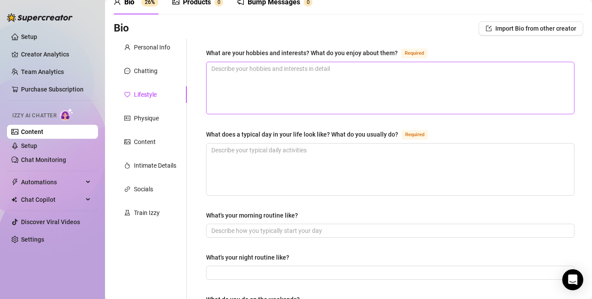
scroll to position [20, 0]
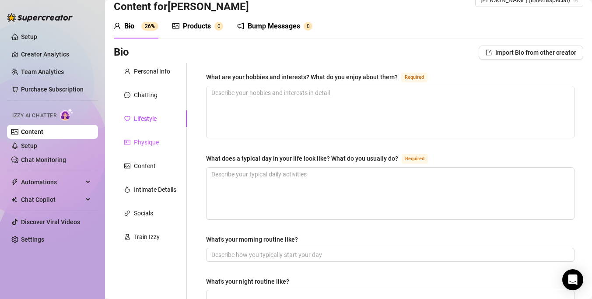
click at [156, 149] on div "Physique" at bounding box center [150, 142] width 73 height 17
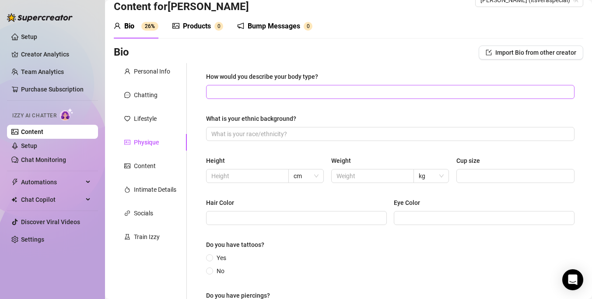
click at [277, 86] on span at bounding box center [390, 92] width 368 height 14
click at [271, 95] on input "How would you describe your body type?" at bounding box center [389, 92] width 356 height 10
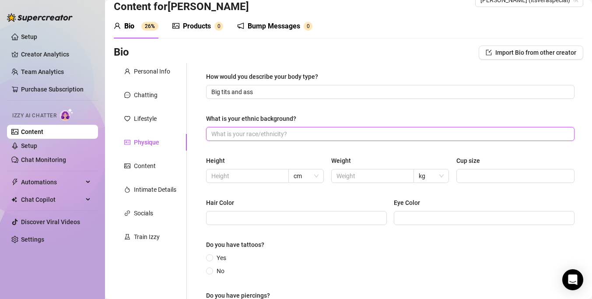
click at [268, 136] on input "What is your ethnic background?" at bounding box center [389, 134] width 356 height 10
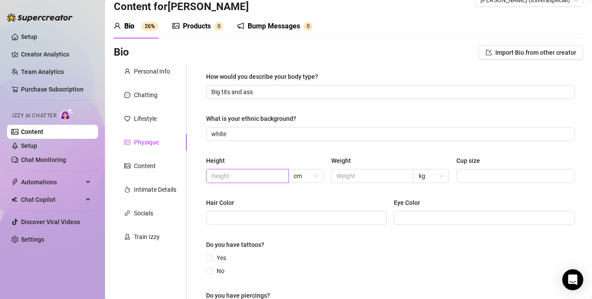
click at [253, 173] on input "text" at bounding box center [246, 176] width 70 height 10
click at [313, 178] on span "cm" at bounding box center [305, 175] width 25 height 13
click at [308, 206] on div "ft" at bounding box center [305, 207] width 21 height 10
click at [307, 201] on div "Hair Color" at bounding box center [296, 204] width 181 height 13
click at [266, 184] on div "Height 5 ft Weight kg Cup size" at bounding box center [390, 173] width 368 height 35
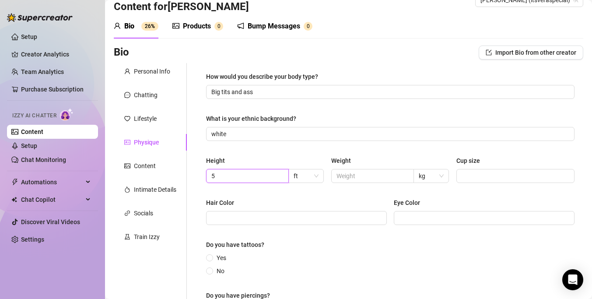
click at [266, 175] on input "5" at bounding box center [246, 176] width 70 height 10
click at [357, 177] on input "text" at bounding box center [371, 176] width 70 height 10
click at [486, 176] on input "Cup size" at bounding box center [514, 176] width 106 height 10
click at [381, 190] on div "Height 5'7 ft Weight kg Cup size C" at bounding box center [390, 173] width 368 height 35
click at [323, 219] on input "Hair Color" at bounding box center [295, 218] width 168 height 10
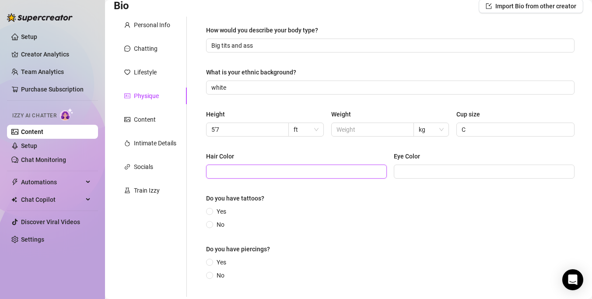
scroll to position [67, 0]
click at [218, 225] on span "No" at bounding box center [220, 224] width 15 height 10
click at [212, 225] on input "No" at bounding box center [209, 224] width 3 height 6
click at [220, 275] on span "No" at bounding box center [220, 274] width 15 height 10
click at [212, 275] on input "No" at bounding box center [209, 275] width 3 height 6
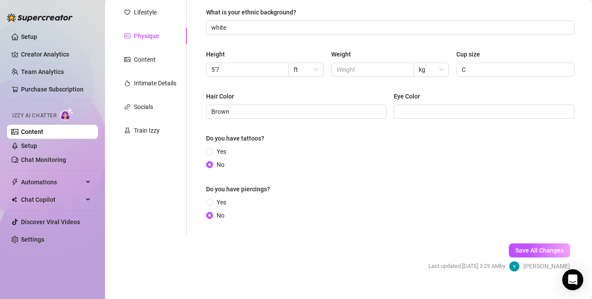
scroll to position [141, 0]
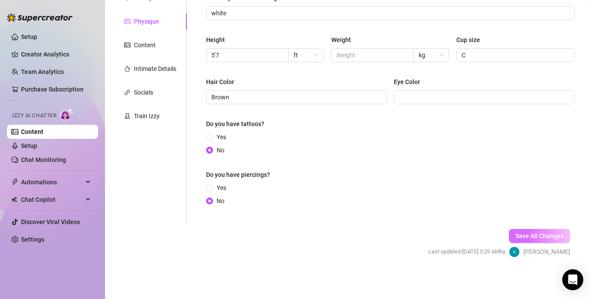
click at [537, 234] on span "Save All Changes" at bounding box center [539, 235] width 48 height 7
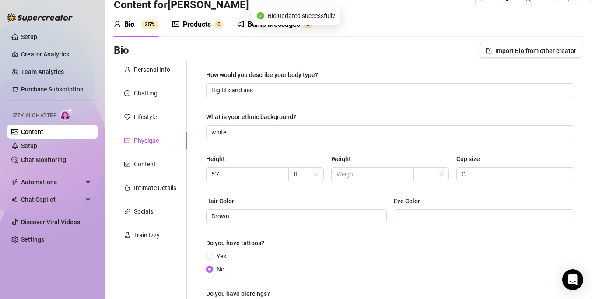
scroll to position [0, 0]
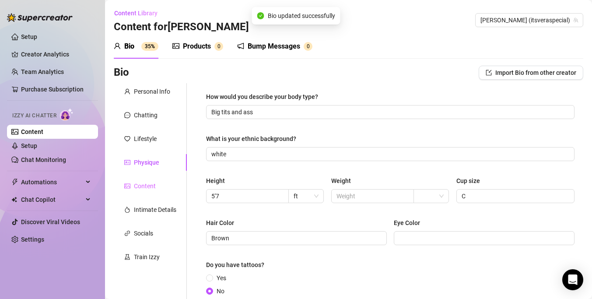
click at [143, 179] on div "Content" at bounding box center [150, 186] width 73 height 17
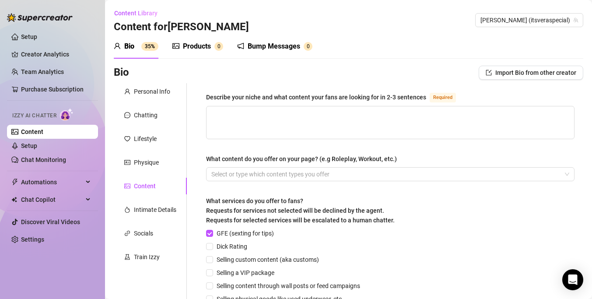
click at [289, 98] on div "Describe your niche and what content your fans are looking for in 2-3 sentences" at bounding box center [316, 97] width 220 height 10
click at [289, 106] on textarea "Describe your niche and what content your fans are looking for in 2-3 sentences…" at bounding box center [389, 122] width 367 height 32
click at [265, 132] on textarea "Describe your niche and what content your fans are looking for in 2-3 sentences…" at bounding box center [389, 122] width 367 height 32
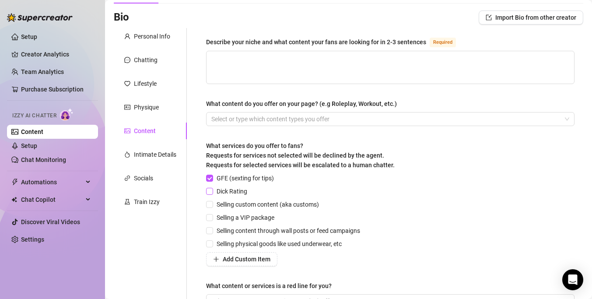
click at [227, 190] on span "Dick Rating" at bounding box center [232, 191] width 38 height 10
click at [212, 190] on input "Dick Rating" at bounding box center [209, 191] width 6 height 6
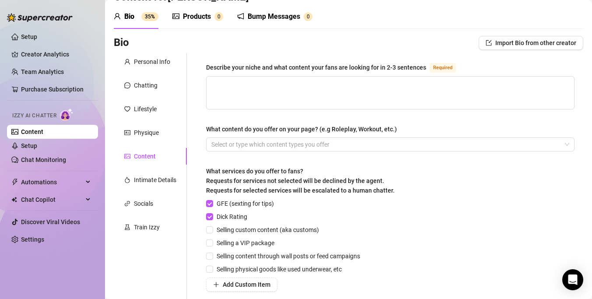
scroll to position [0, 0]
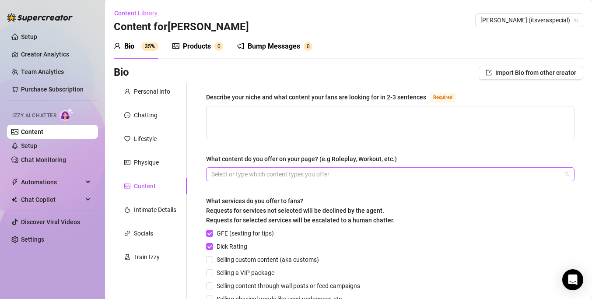
click at [288, 175] on div at bounding box center [386, 174] width 356 height 12
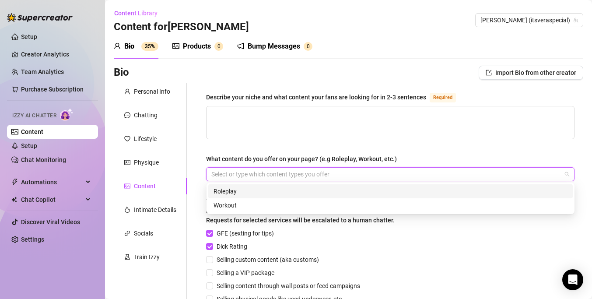
click at [292, 141] on div "Describe your niche and what content your fans are looking for in 2-3 sentences…" at bounding box center [390, 231] width 368 height 279
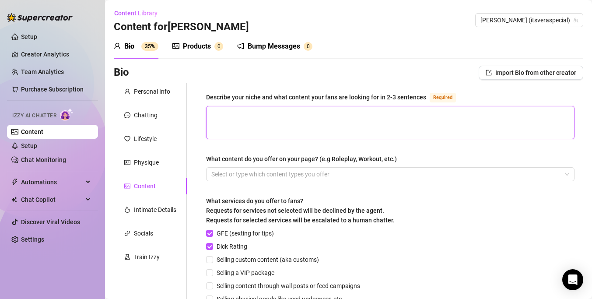
click at [258, 108] on textarea "Describe your niche and what content your fans are looking for in 2-3 sentences…" at bounding box center [389, 122] width 367 height 32
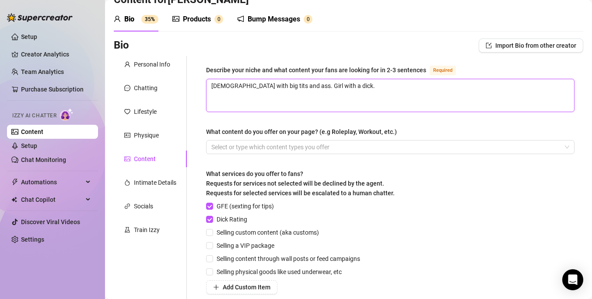
scroll to position [31, 0]
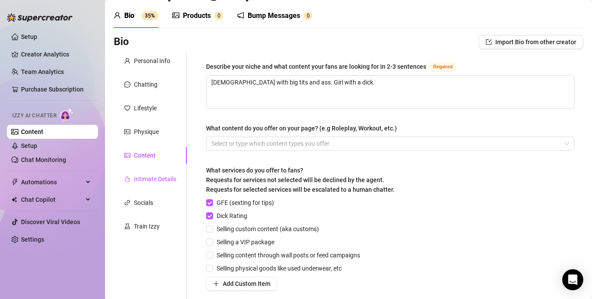
click at [163, 178] on div "Intimate Details" at bounding box center [155, 179] width 42 height 10
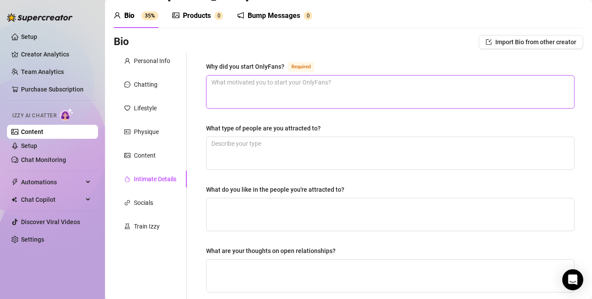
click at [255, 87] on textarea "Why did you start OnlyFans? Required" at bounding box center [389, 92] width 367 height 32
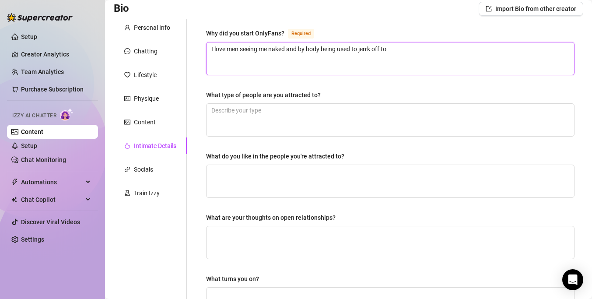
scroll to position [62, 0]
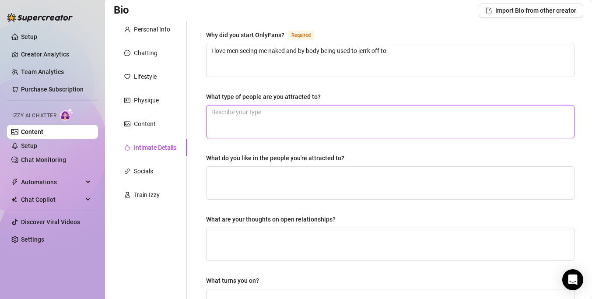
click at [390, 109] on textarea "What type of people are you attracted to?" at bounding box center [389, 121] width 367 height 32
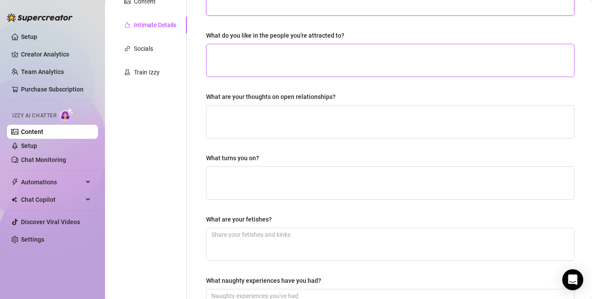
scroll to position [185, 0]
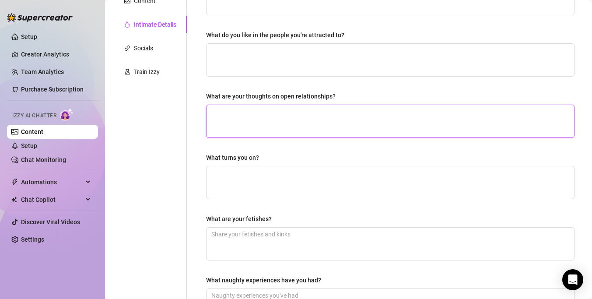
click at [367, 114] on textarea "What are your thoughts on open relationships?" at bounding box center [389, 121] width 367 height 32
click at [290, 78] on div "Why did you start OnlyFans? Required I love men seeing me naked and by body bei…" at bounding box center [390, 118] width 368 height 422
click at [223, 110] on textarea "What are your thoughts on open relationships?" at bounding box center [389, 121] width 367 height 32
click at [227, 173] on textarea "What turns you on?" at bounding box center [389, 182] width 367 height 32
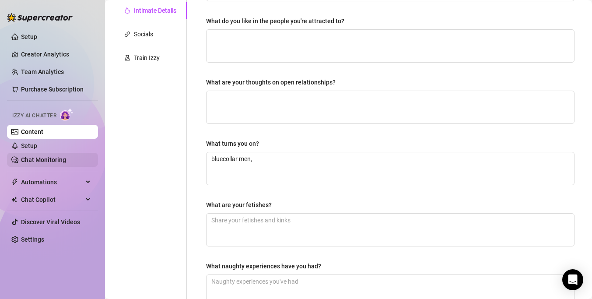
click at [61, 162] on link "Chat Monitoring" at bounding box center [43, 159] width 45 height 7
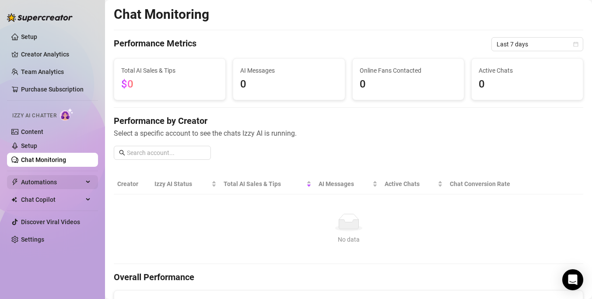
click at [39, 182] on span "Automations" at bounding box center [52, 182] width 62 height 14
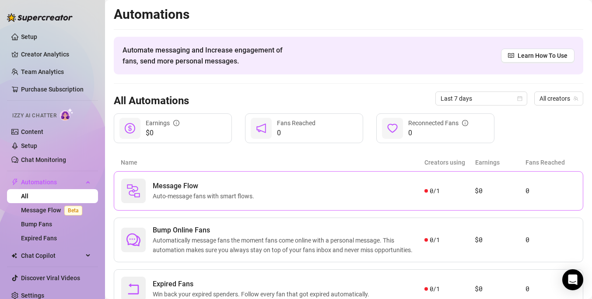
scroll to position [1, 0]
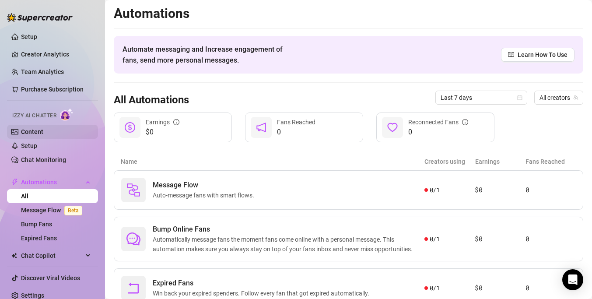
click at [31, 130] on link "Content" at bounding box center [32, 131] width 22 height 7
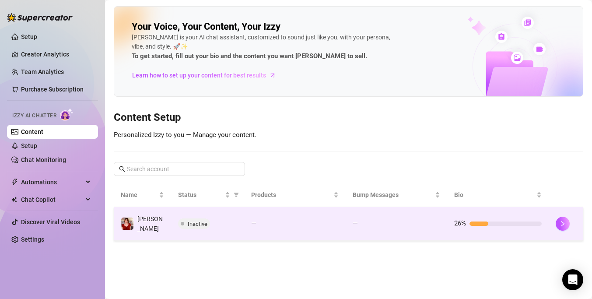
click at [572, 222] on div at bounding box center [565, 223] width 21 height 14
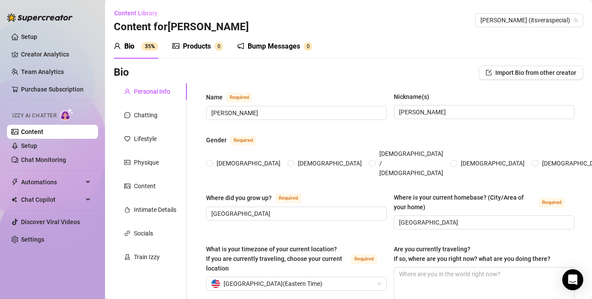
click at [138, 122] on div "Chatting" at bounding box center [150, 115] width 73 height 17
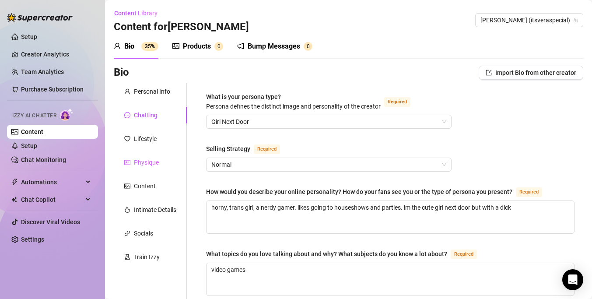
click at [147, 167] on div "Physique" at bounding box center [150, 162] width 73 height 17
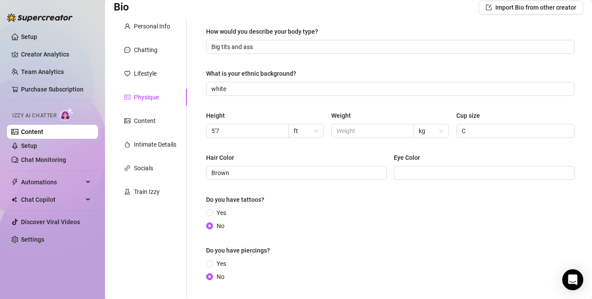
scroll to position [65, 0]
click at [152, 136] on div "Personal Info Chatting Lifestyle Physique Content Intimate Details Socials Trai…" at bounding box center [150, 158] width 73 height 280
click at [152, 122] on div "Content" at bounding box center [145, 121] width 22 height 10
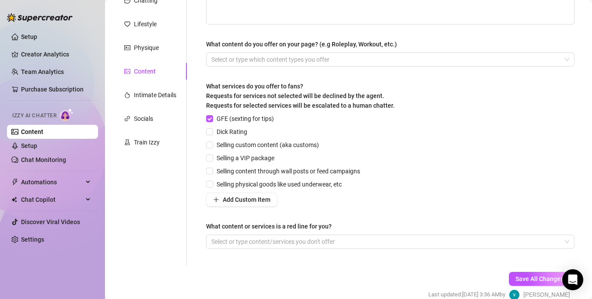
scroll to position [119, 0]
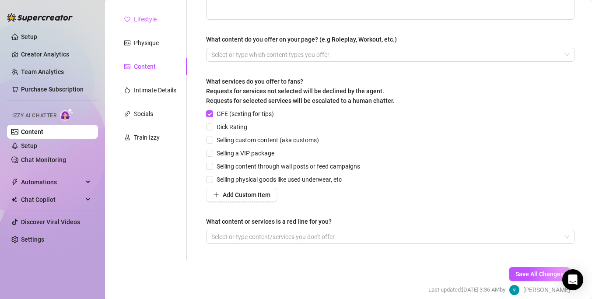
click at [144, 25] on div "Lifestyle" at bounding box center [150, 19] width 73 height 17
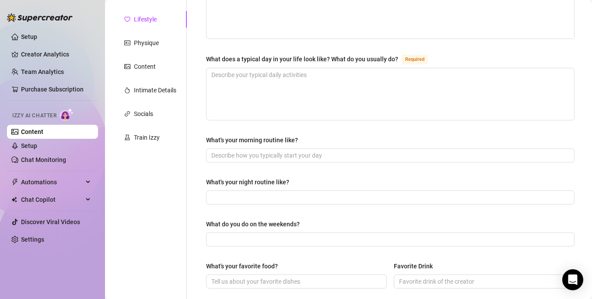
click at [144, 34] on div "Personal Info Chatting Lifestyle Physique Content Intimate Details Socials Trai…" at bounding box center [150, 258] width 73 height 589
click at [143, 42] on div "Physique" at bounding box center [146, 43] width 25 height 10
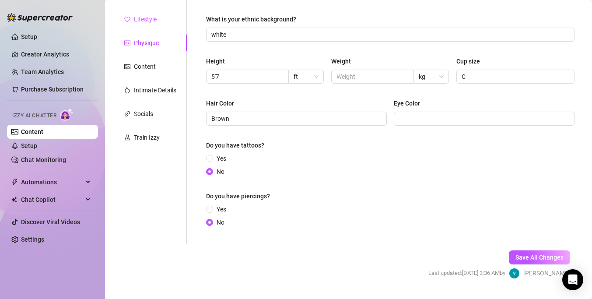
click at [146, 27] on div "Lifestyle" at bounding box center [150, 19] width 73 height 17
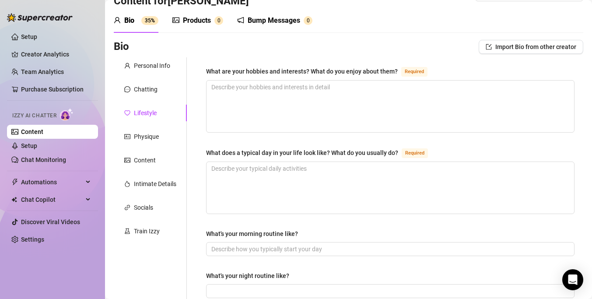
scroll to position [20, 0]
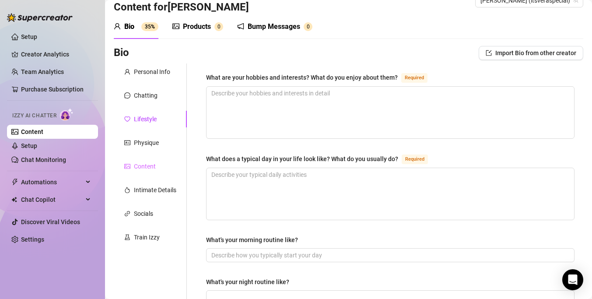
click at [164, 172] on div "Content" at bounding box center [150, 166] width 73 height 17
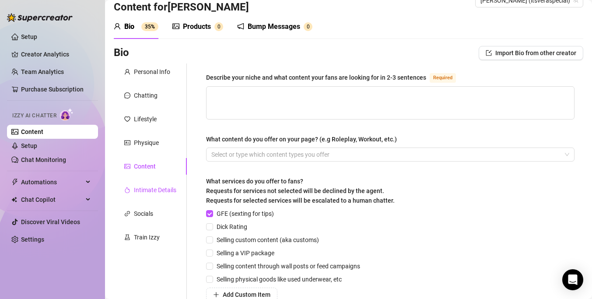
click at [161, 193] on div "Intimate Details" at bounding box center [155, 190] width 42 height 10
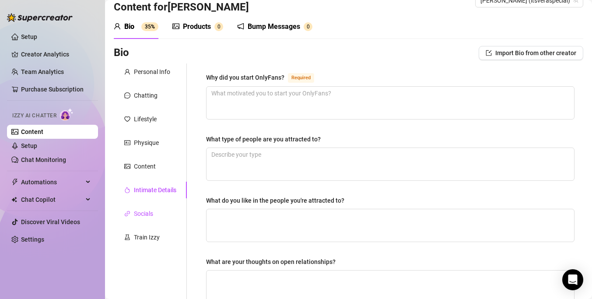
click at [151, 213] on div "Socials" at bounding box center [143, 214] width 19 height 10
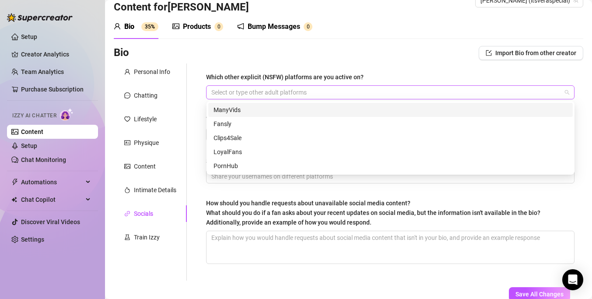
click at [263, 93] on div at bounding box center [386, 92] width 356 height 12
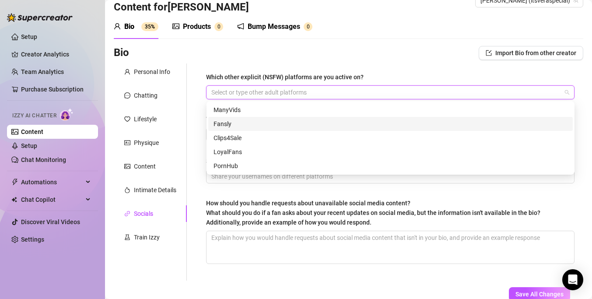
click at [251, 124] on div "Fansly" at bounding box center [390, 124] width 354 height 10
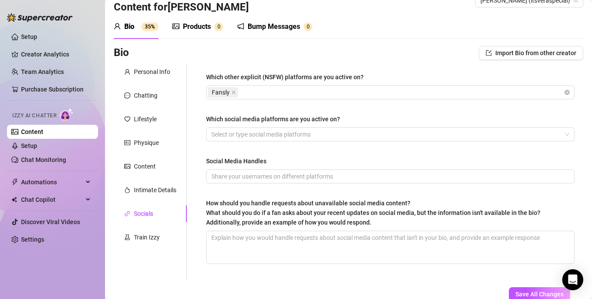
click at [252, 213] on span "What should you do if a fan asks about your recent updates on social media, but…" at bounding box center [373, 217] width 334 height 17
click at [252, 231] on textarea "How should you handle requests about unavailable social media content? What sho…" at bounding box center [389, 247] width 367 height 32
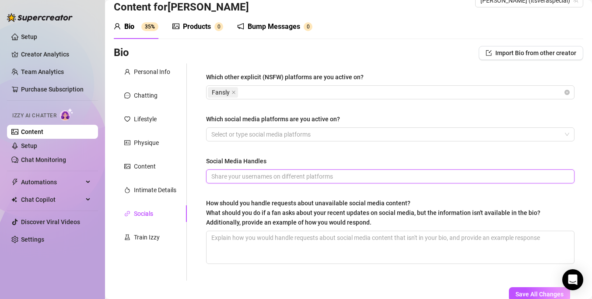
click at [269, 173] on input "Social Media Handles" at bounding box center [389, 176] width 356 height 10
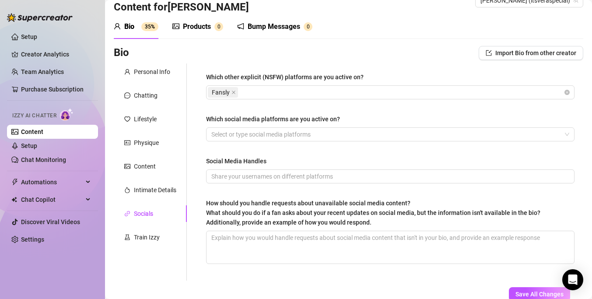
click at [268, 165] on label "Social Media Handles" at bounding box center [239, 161] width 66 height 10
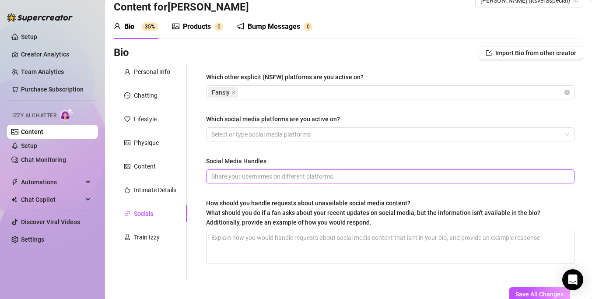
click at [268, 171] on input "Social Media Handles" at bounding box center [389, 176] width 356 height 10
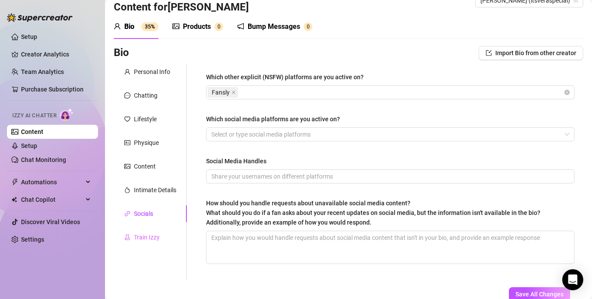
click at [163, 240] on div "Train Izzy" at bounding box center [150, 237] width 73 height 17
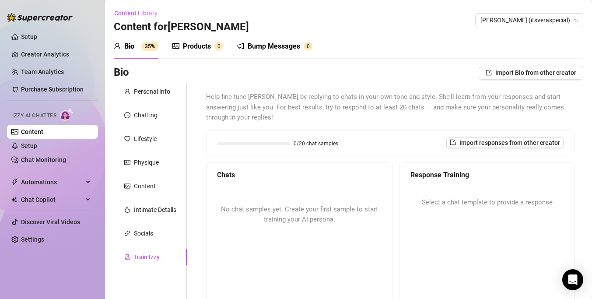
scroll to position [0, 0]
click at [518, 70] on span "Import Bio from other creator" at bounding box center [535, 72] width 81 height 7
click at [522, 95] on input "search" at bounding box center [526, 97] width 69 height 13
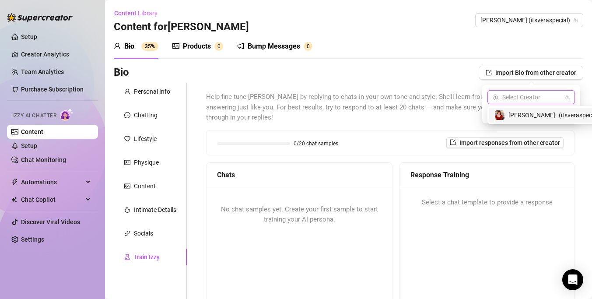
click at [386, 100] on span "Help fine-tune [PERSON_NAME] by replying to chats in your own tone and style. S…" at bounding box center [390, 107] width 368 height 31
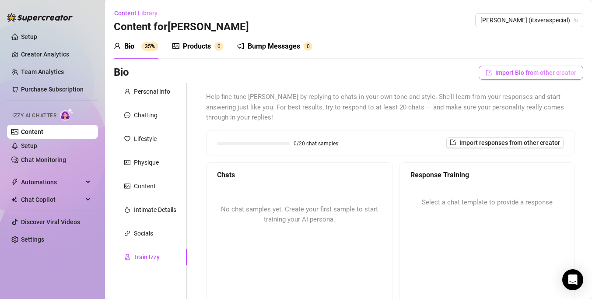
click at [514, 72] on span "Import Bio from other creator" at bounding box center [535, 72] width 81 height 7
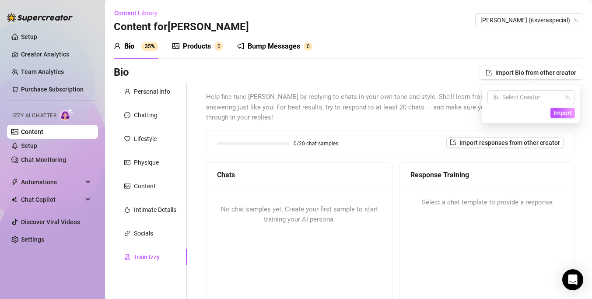
click at [346, 97] on span "Help fine-tune [PERSON_NAME] by replying to chats in your own tone and style. S…" at bounding box center [390, 107] width 368 height 31
click at [167, 95] on div "Personal Info" at bounding box center [152, 92] width 36 height 10
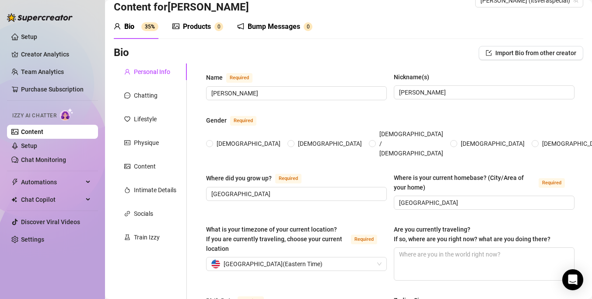
scroll to position [24, 0]
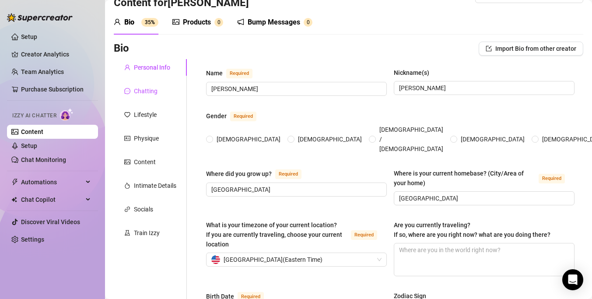
click at [149, 90] on div "Chatting" at bounding box center [146, 91] width 24 height 10
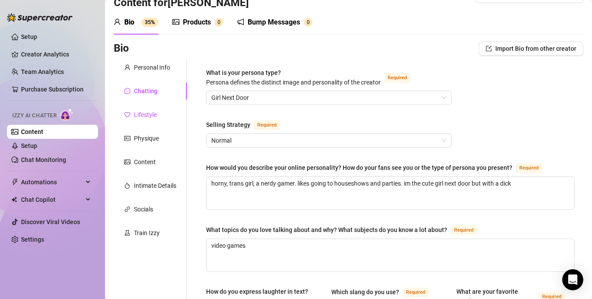
click at [146, 112] on div "Lifestyle" at bounding box center [145, 115] width 23 height 10
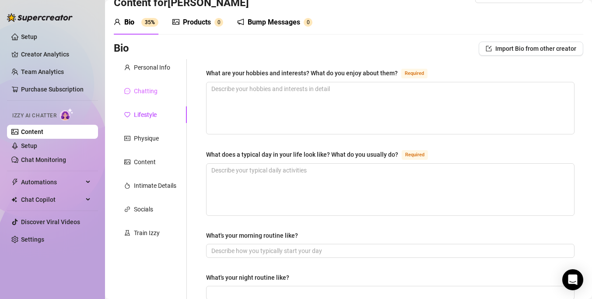
click at [152, 96] on div "Chatting" at bounding box center [150, 91] width 73 height 17
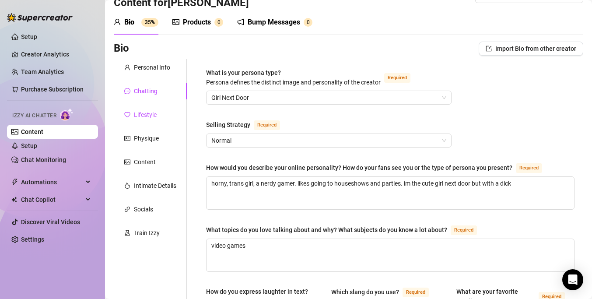
click at [139, 119] on div "Lifestyle" at bounding box center [145, 115] width 23 height 10
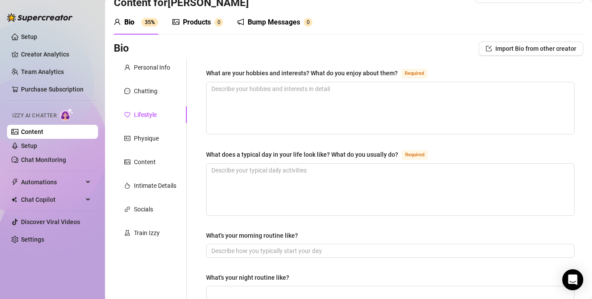
click at [241, 73] on div "What are your hobbies and interests? What do you enjoy about them?" at bounding box center [302, 73] width 192 height 10
click at [241, 82] on textarea "What are your hobbies and interests? What do you enjoy about them? Required" at bounding box center [389, 108] width 367 height 52
click at [239, 103] on textarea "What are your hobbies and interests? What do you enjoy about them? Required" at bounding box center [389, 108] width 367 height 52
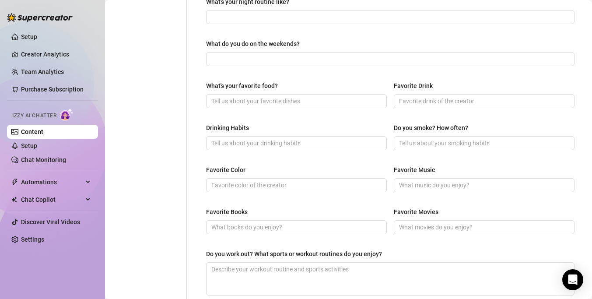
scroll to position [294, 0]
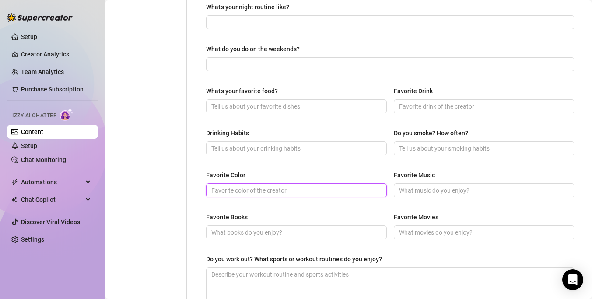
click at [236, 189] on input "Favorite Color" at bounding box center [295, 190] width 168 height 10
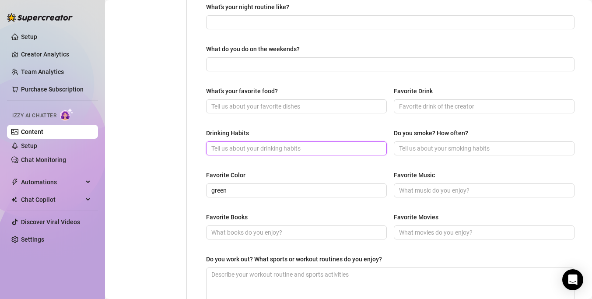
click at [267, 152] on input "Drinking Habits" at bounding box center [295, 148] width 168 height 10
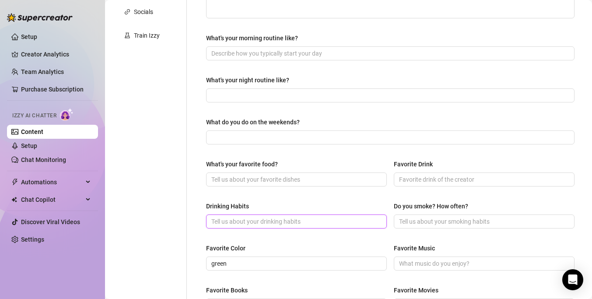
scroll to position [220, 0]
click at [264, 158] on div "What are your hobbies and interests? What do you enjoy about them? Required Wha…" at bounding box center [390, 157] width 368 height 572
click at [246, 226] on input "Drinking Habits" at bounding box center [295, 222] width 168 height 10
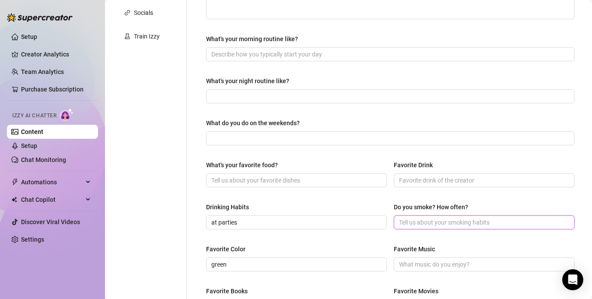
click at [425, 223] on input "Do you smoke? How often?" at bounding box center [483, 222] width 168 height 10
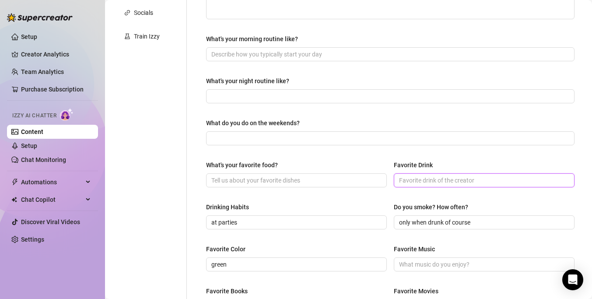
click at [469, 180] on input "Favorite Drink" at bounding box center [483, 180] width 168 height 10
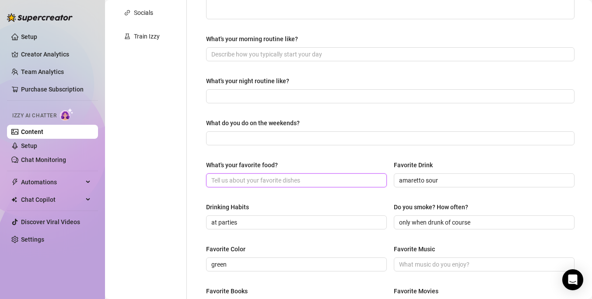
click at [358, 178] on input "What's your favorite food?" at bounding box center [295, 180] width 168 height 10
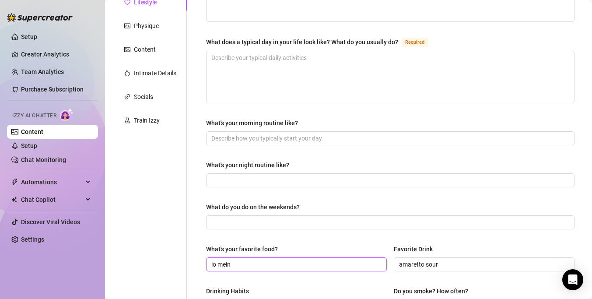
scroll to position [131, 0]
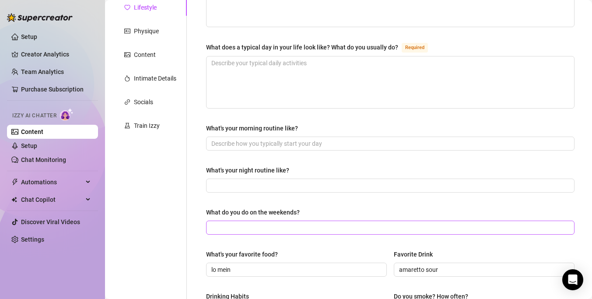
click at [315, 220] on span at bounding box center [390, 227] width 368 height 14
click at [295, 159] on div "What are your hobbies and interests? What do you enjoy about them? Required Wha…" at bounding box center [390, 247] width 368 height 572
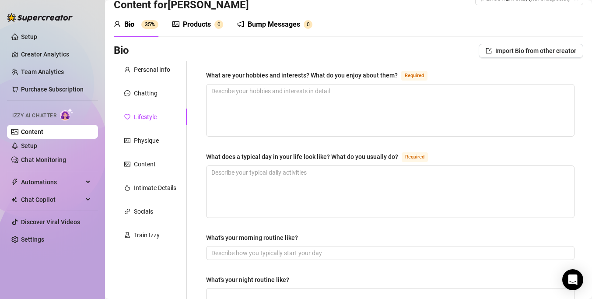
scroll to position [112, 0]
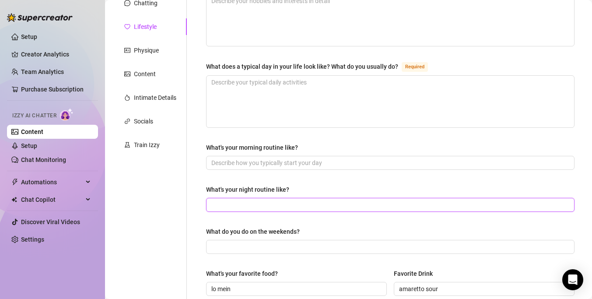
click at [258, 207] on input "What's your night routine like?" at bounding box center [389, 205] width 356 height 10
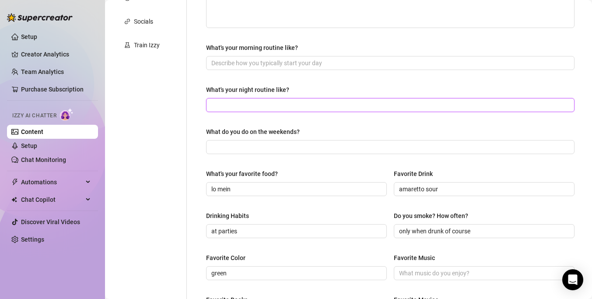
scroll to position [450, 0]
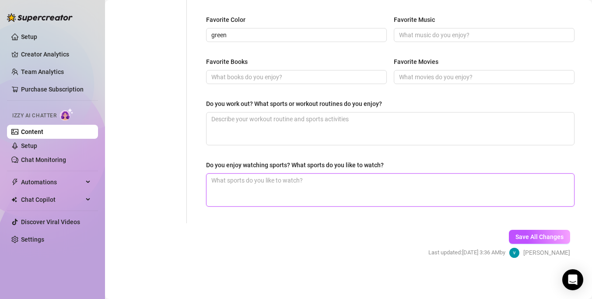
click at [299, 197] on textarea "Do you enjoy watching sports? What sports do you like to watch?" at bounding box center [389, 190] width 367 height 32
click at [520, 84] on div "Favorite Books Favorite Movies" at bounding box center [390, 74] width 368 height 35
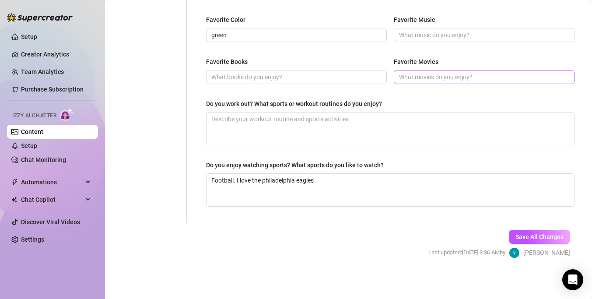
click at [520, 83] on span at bounding box center [484, 77] width 181 height 14
click at [519, 80] on input "Favorite Movies" at bounding box center [483, 77] width 168 height 10
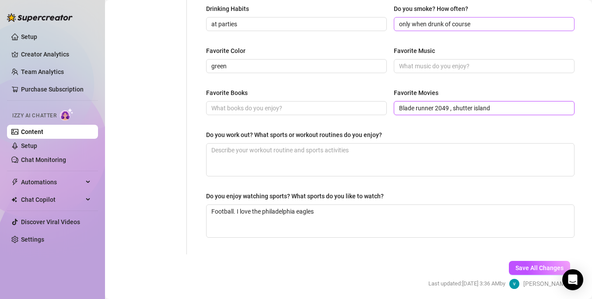
scroll to position [414, 0]
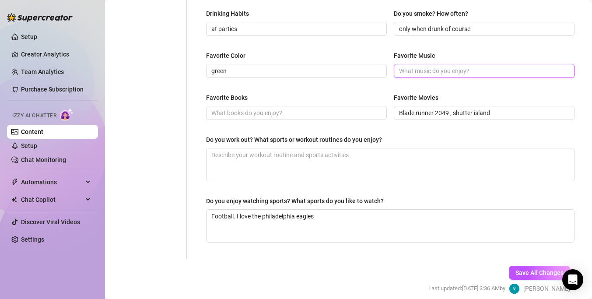
click at [473, 66] on input "Favorite Music" at bounding box center [483, 71] width 168 height 10
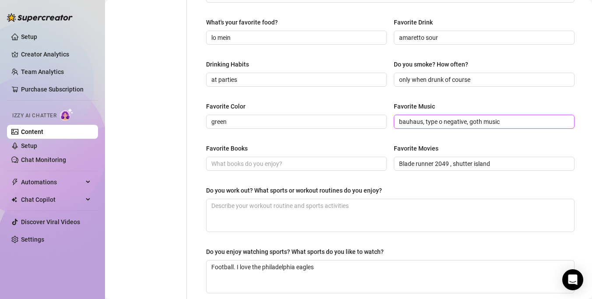
scroll to position [358, 0]
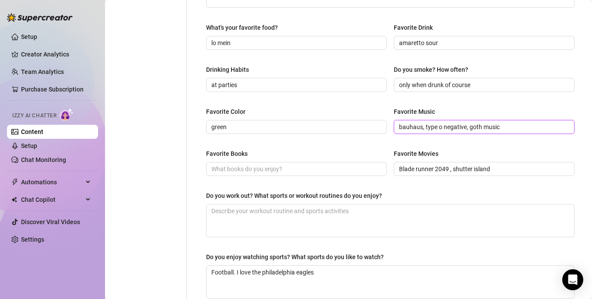
click at [510, 130] on input "bauhaus, type o negative, goth music" at bounding box center [483, 127] width 168 height 10
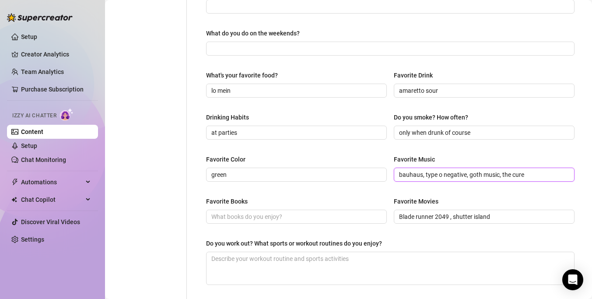
scroll to position [303, 0]
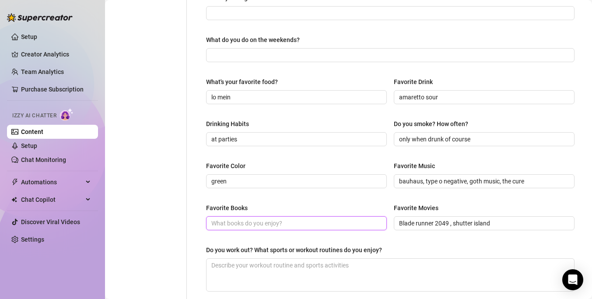
click at [321, 220] on input "Favorite Books" at bounding box center [295, 223] width 168 height 10
click at [331, 201] on div "What are your hobbies and interests? What do you enjoy about them? Required Wha…" at bounding box center [390, 74] width 368 height 572
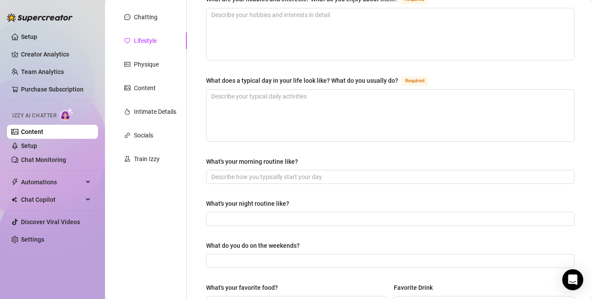
scroll to position [101, 0]
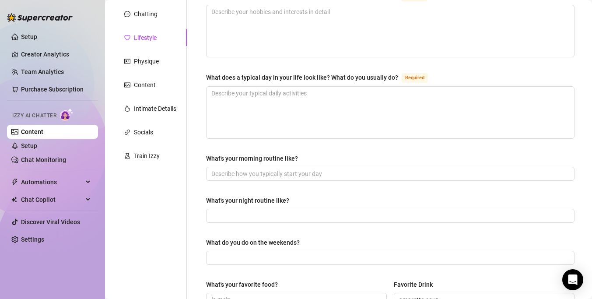
click at [300, 199] on div "What's your night routine like?" at bounding box center [390, 201] width 368 height 13
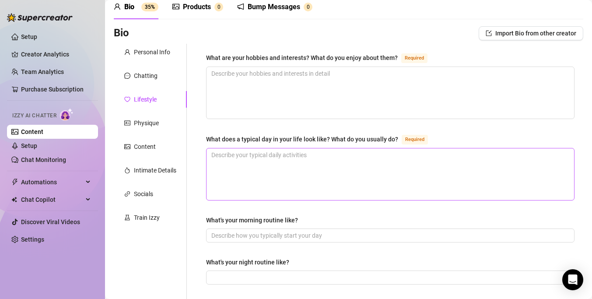
scroll to position [18, 0]
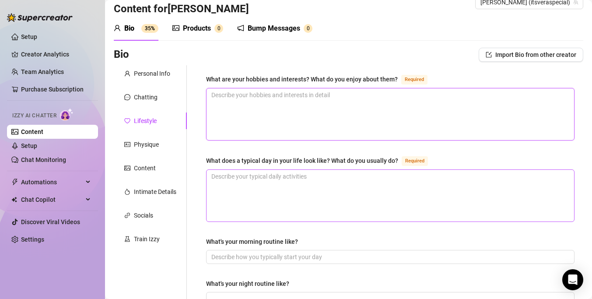
click at [318, 116] on textarea "What are your hobbies and interests? What do you enjoy about them? Required" at bounding box center [389, 114] width 367 height 52
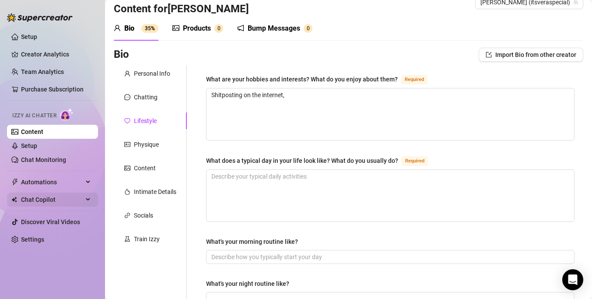
click at [82, 199] on span "Chat Copilot" at bounding box center [52, 199] width 62 height 14
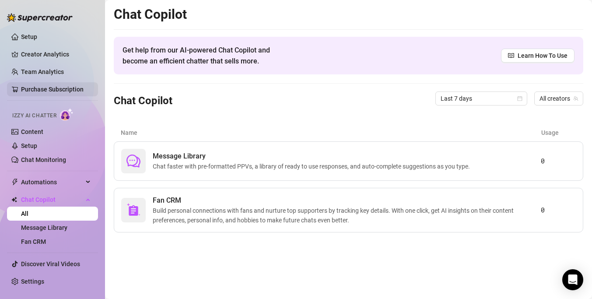
click at [60, 86] on link "Purchase Subscription" at bounding box center [52, 89] width 63 height 7
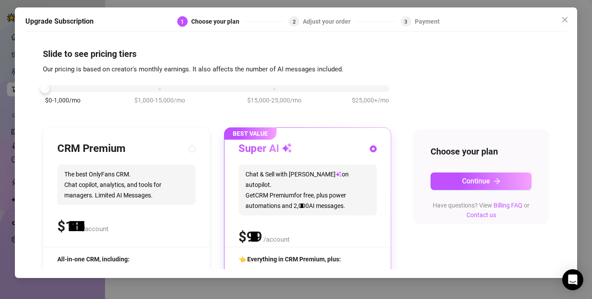
click at [55, 89] on div "$0-1,000/mo $1,000-15,000/mo $15,000-25,000/mo $25,000+/mo" at bounding box center [217, 86] width 344 height 5
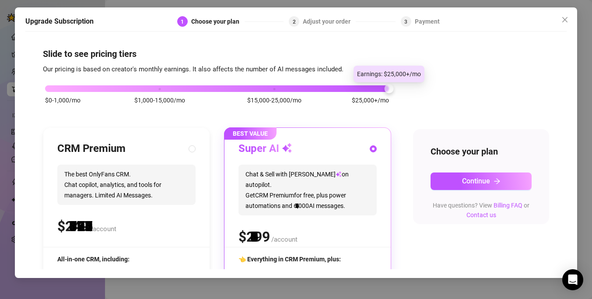
click at [369, 87] on div "$0-1,000/mo $1,000-15,000/mo $15,000-25,000/mo $25,000+/mo" at bounding box center [217, 86] width 344 height 5
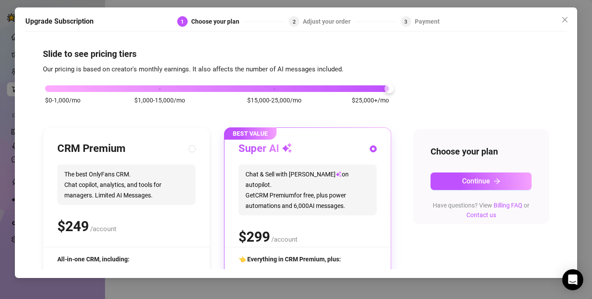
click at [50, 87] on div "$0-1,000/mo $1,000-15,000/mo $15,000-25,000/mo $25,000+/mo" at bounding box center [217, 86] width 344 height 5
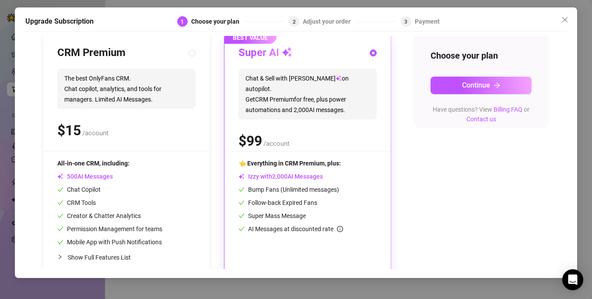
scroll to position [108, 0]
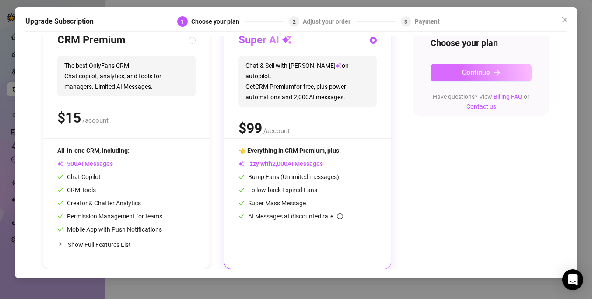
click at [447, 71] on button "Continue" at bounding box center [480, 72] width 101 height 17
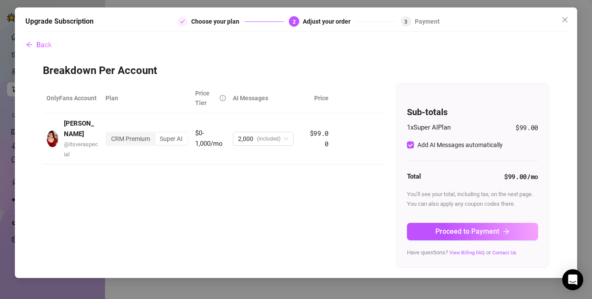
scroll to position [0, 0]
click at [174, 132] on div "Super AI" at bounding box center [171, 138] width 32 height 12
click at [157, 134] on input "Super AI" at bounding box center [157, 134] width 0 height 0
click at [126, 134] on div "CRM Premium" at bounding box center [130, 138] width 49 height 12
click at [108, 134] on input "CRM Premium" at bounding box center [108, 134] width 0 height 0
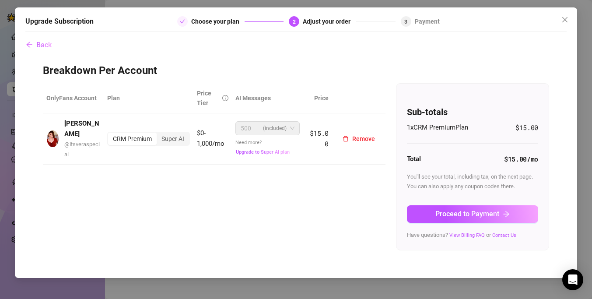
click at [286, 125] on span "(included)" at bounding box center [275, 128] width 24 height 13
click at [176, 137] on div "Super AI" at bounding box center [173, 138] width 32 height 12
click at [159, 134] on input "Super AI" at bounding box center [159, 134] width 0 height 0
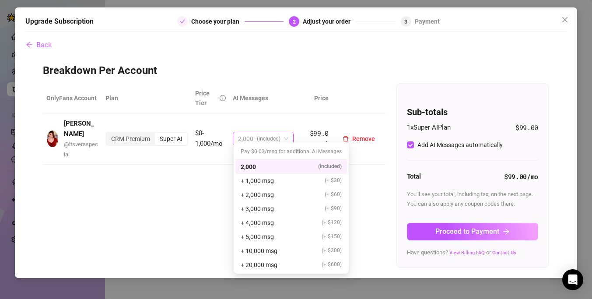
click at [261, 138] on span "(included)" at bounding box center [269, 138] width 24 height 13
click at [107, 137] on div "CRM Premium" at bounding box center [130, 138] width 49 height 12
click at [108, 134] on input "CRM Premium" at bounding box center [108, 134] width 0 height 0
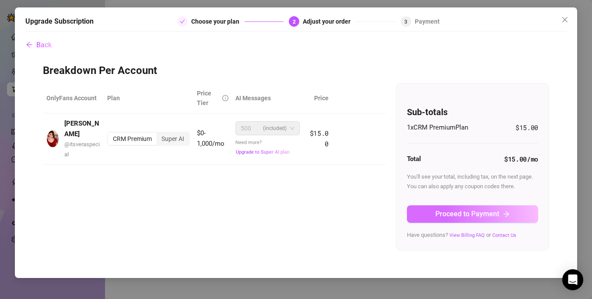
click at [478, 213] on span "Proceed to Payment" at bounding box center [467, 213] width 64 height 8
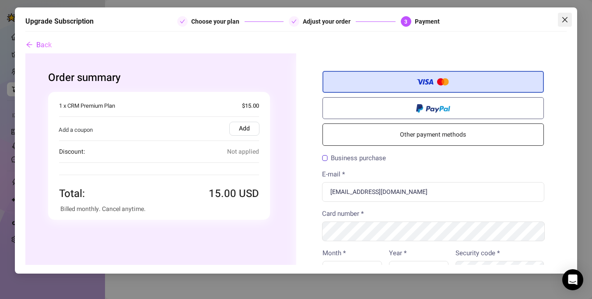
click at [567, 21] on icon "close" at bounding box center [564, 19] width 7 height 7
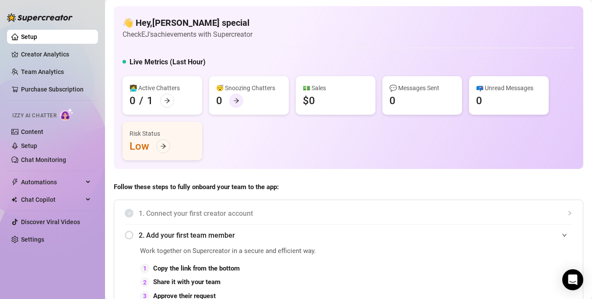
click at [239, 105] on div at bounding box center [236, 101] width 14 height 14
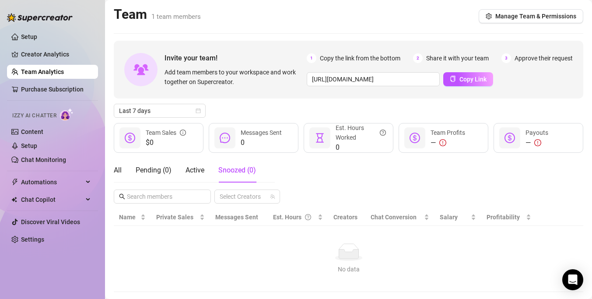
scroll to position [19, 0]
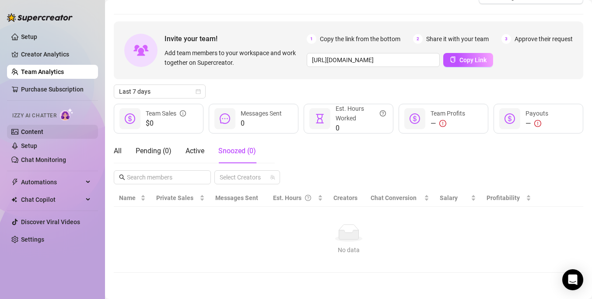
click at [32, 132] on link "Content" at bounding box center [32, 131] width 22 height 7
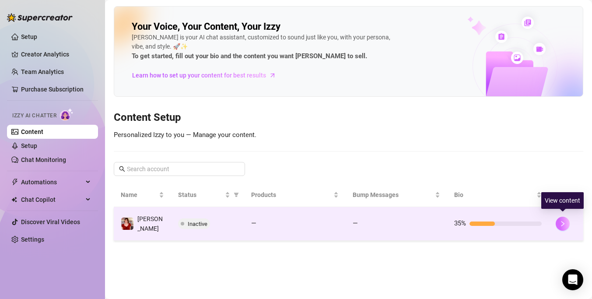
click at [565, 223] on icon "right" at bounding box center [562, 223] width 6 height 6
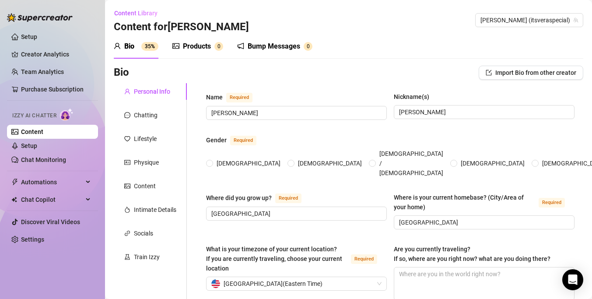
click at [202, 42] on div "Products" at bounding box center [197, 46] width 28 height 10
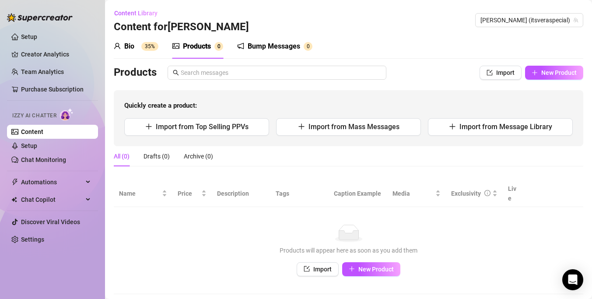
click at [262, 47] on div "Bump Messages" at bounding box center [274, 46] width 52 height 10
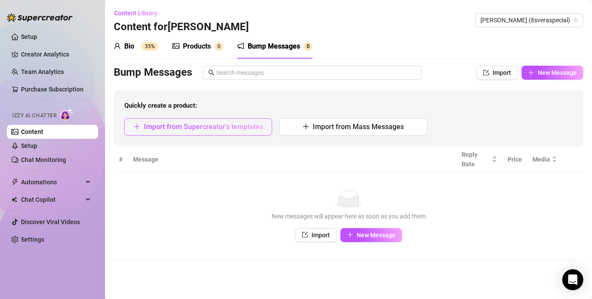
click at [217, 133] on button "Import from Supercreator's templates" at bounding box center [198, 126] width 148 height 17
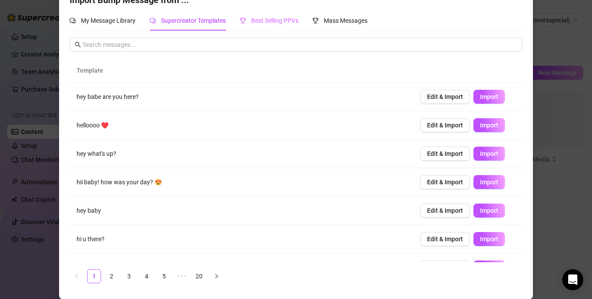
click at [287, 27] on div "Best Selling PPVs" at bounding box center [269, 20] width 59 height 20
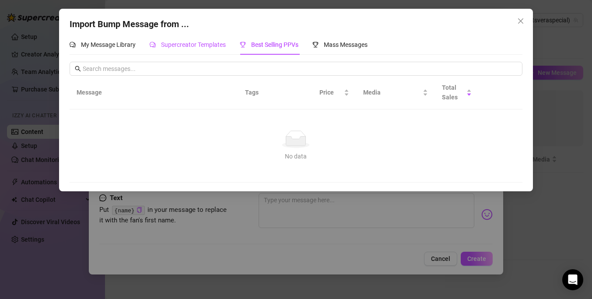
click at [196, 44] on span "Supercreator Templates" at bounding box center [193, 44] width 65 height 7
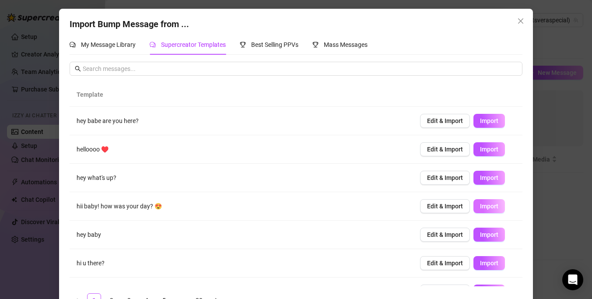
click at [488, 204] on span "Import" at bounding box center [489, 205] width 18 height 7
click at [493, 117] on span "Import" at bounding box center [489, 120] width 18 height 7
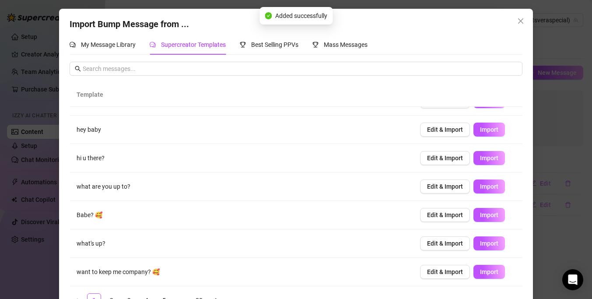
scroll to position [24, 0]
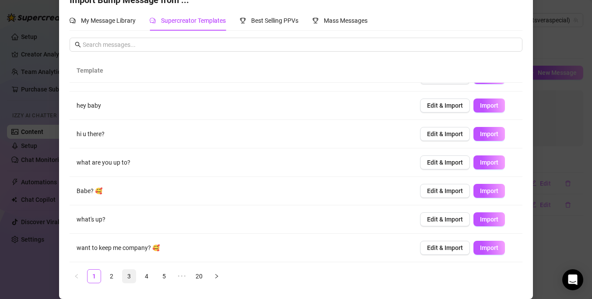
click at [129, 278] on link "3" at bounding box center [128, 275] width 13 height 13
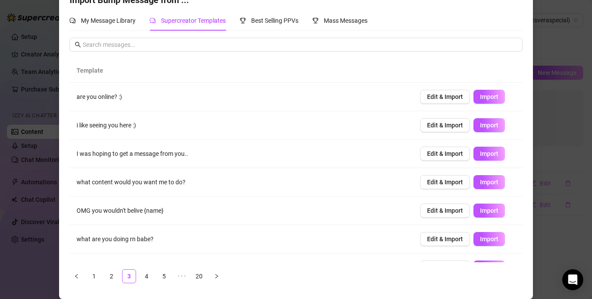
scroll to position [0, 0]
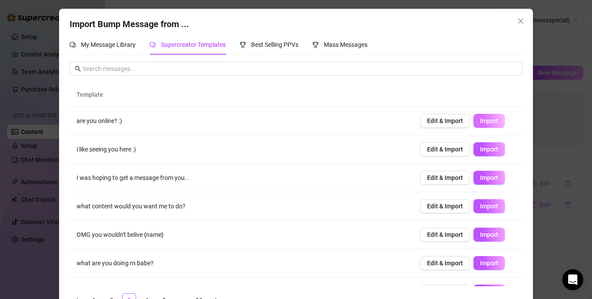
click at [499, 119] on button "Import" at bounding box center [488, 121] width 31 height 14
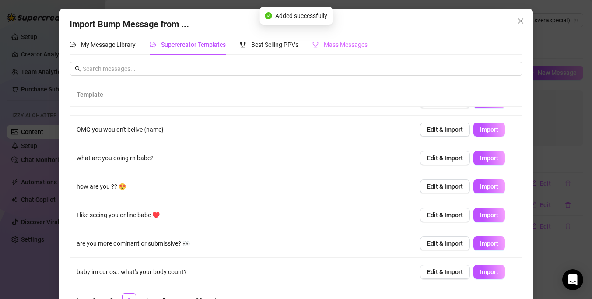
scroll to position [24, 0]
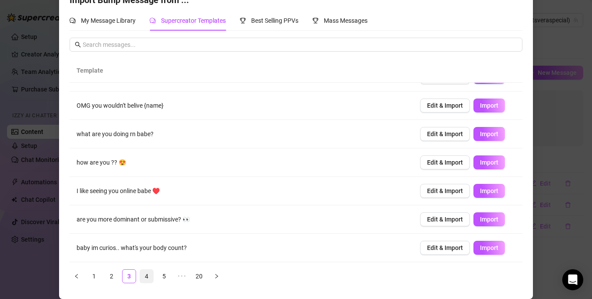
click at [144, 274] on link "4" at bounding box center [146, 275] width 13 height 13
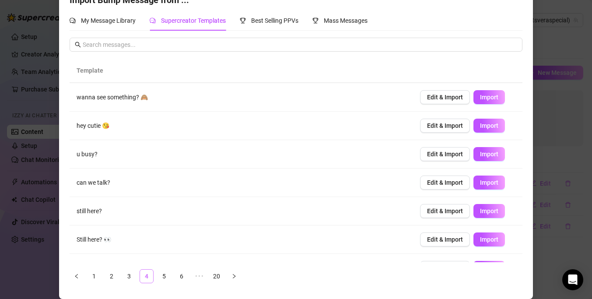
scroll to position [0, 0]
click at [492, 97] on span "Import" at bounding box center [489, 96] width 18 height 7
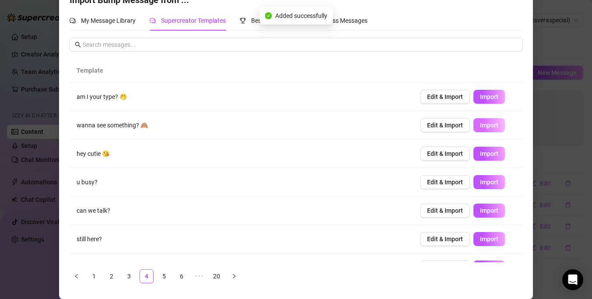
click at [491, 129] on button "Import" at bounding box center [488, 125] width 31 height 14
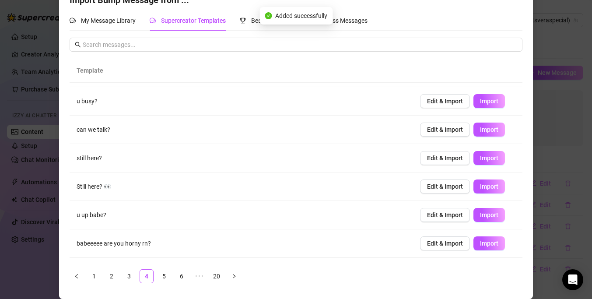
scroll to position [82, 0]
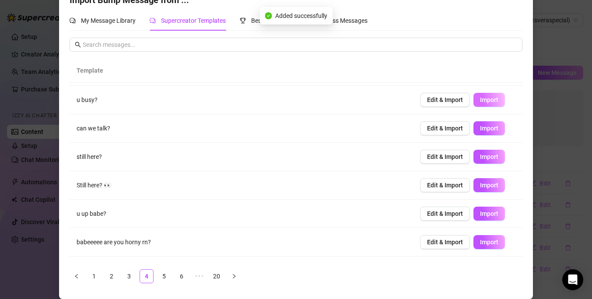
click at [488, 104] on button "Import" at bounding box center [488, 100] width 31 height 14
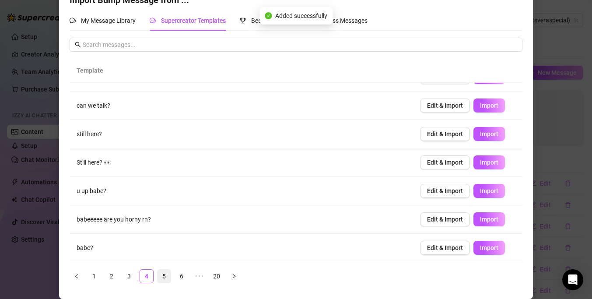
click at [166, 276] on link "5" at bounding box center [163, 275] width 13 height 13
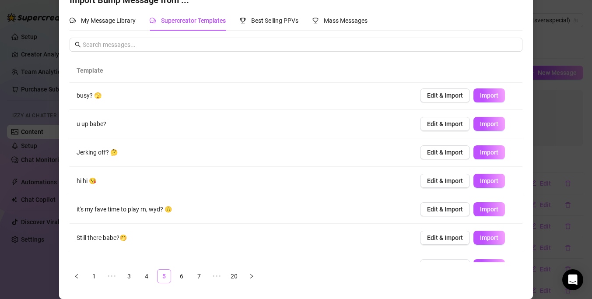
scroll to position [0, 0]
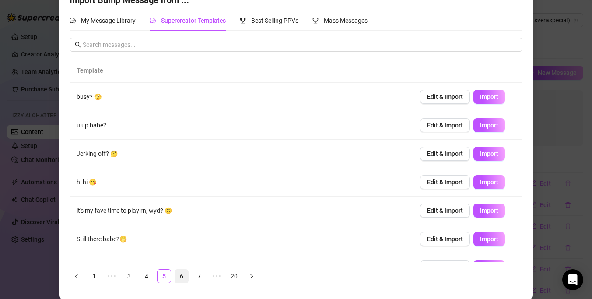
click at [182, 278] on link "6" at bounding box center [181, 275] width 13 height 13
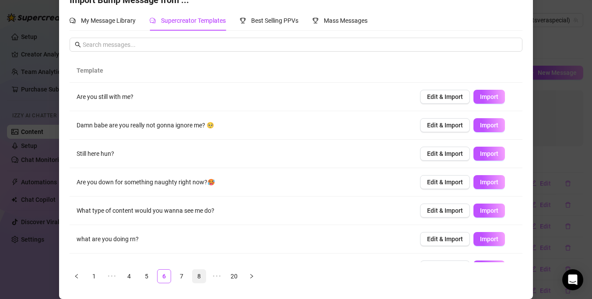
click at [199, 278] on link "8" at bounding box center [198, 275] width 13 height 13
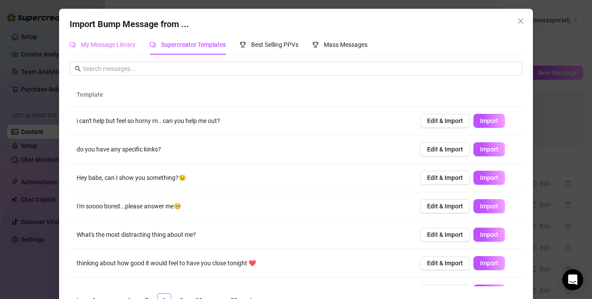
click at [114, 53] on div "My Message Library" at bounding box center [103, 45] width 66 height 20
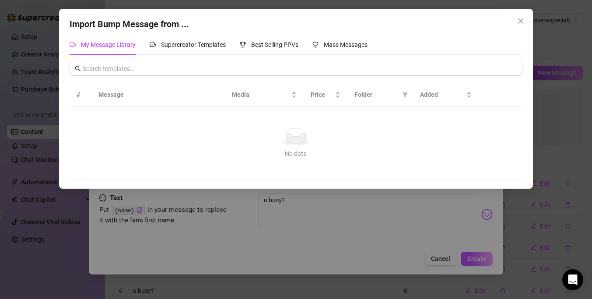
click at [564, 81] on div "Import Bump Message from ... My Message Library Supercreator Templates Best Sel…" at bounding box center [296, 149] width 592 height 299
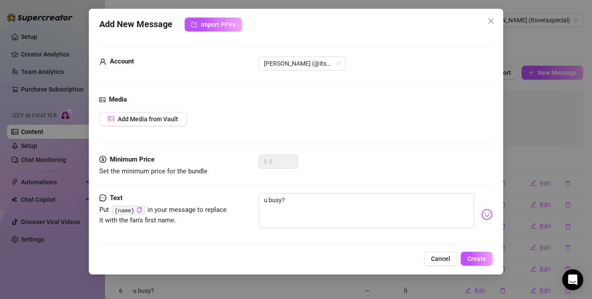
scroll to position [5, 0]
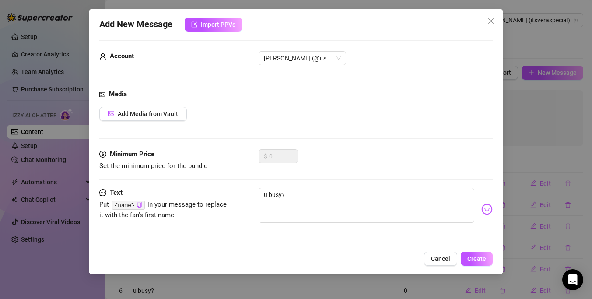
click at [176, 205] on span "Put {name} in your message to replace it with the fan's first name." at bounding box center [163, 209] width 128 height 18
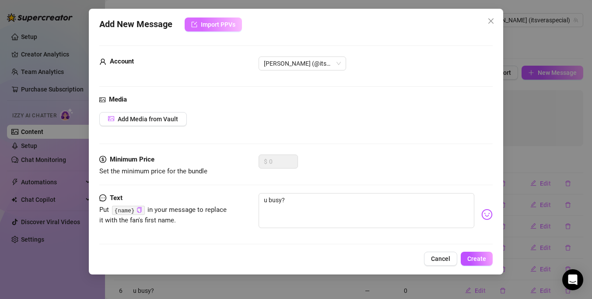
click at [213, 27] on span "Import PPVs" at bounding box center [218, 24] width 35 height 7
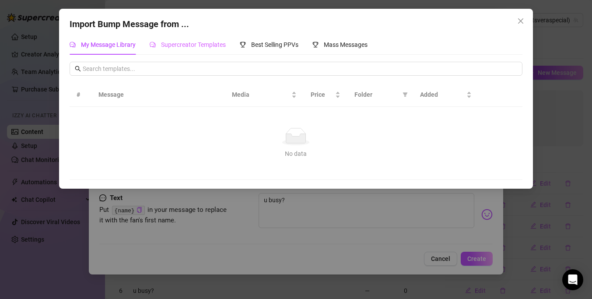
click at [179, 37] on div "Supercreator Templates" at bounding box center [188, 45] width 76 height 20
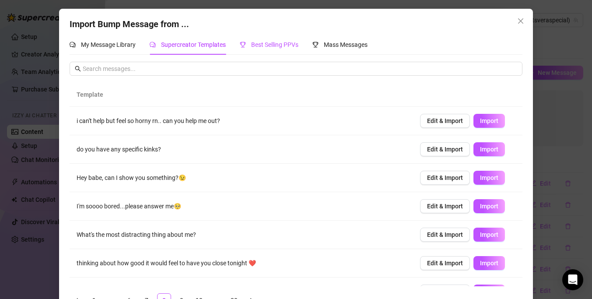
click at [257, 46] on span "Best Selling PPVs" at bounding box center [274, 44] width 47 height 7
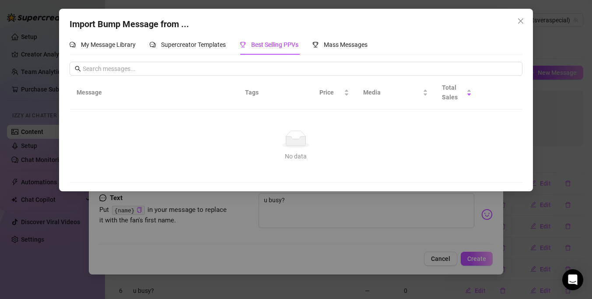
click at [544, 56] on div "Import Bump Message from ... My Message Library Supercreator Templates Best Sel…" at bounding box center [296, 149] width 592 height 299
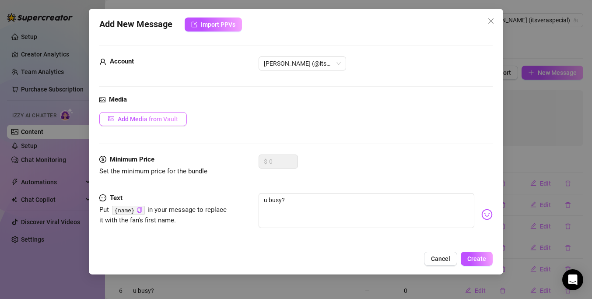
click at [125, 119] on span "Add Media from Vault" at bounding box center [148, 118] width 60 height 7
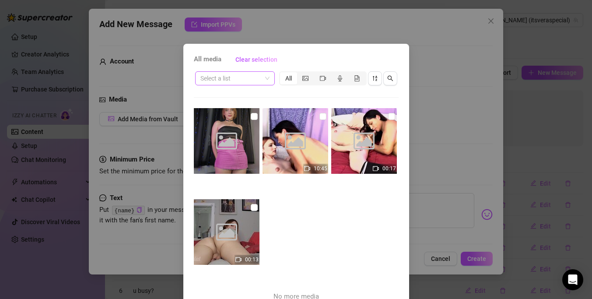
scroll to position [48, 0]
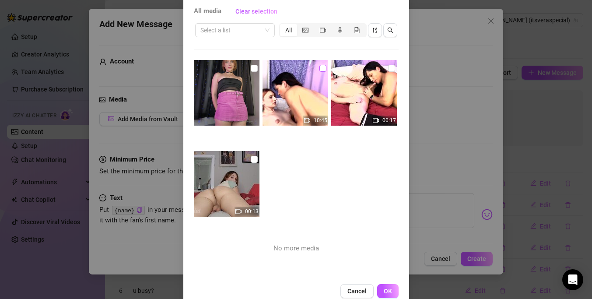
click at [323, 69] on input "checkbox" at bounding box center [322, 68] width 7 height 7
click at [387, 284] on button "OK" at bounding box center [387, 291] width 21 height 14
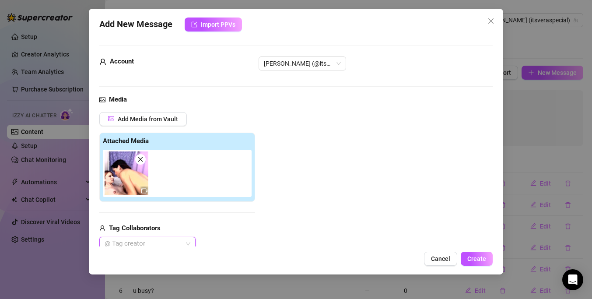
scroll to position [89, 0]
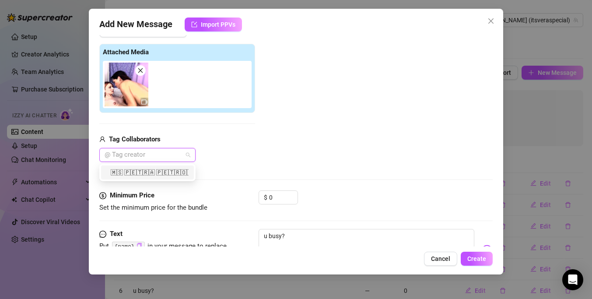
click at [161, 154] on div at bounding box center [143, 155] width 84 height 12
click at [120, 174] on div "🇲‌🇸‌ 🇵‌🇪‌🇹‌🇷‌🇦‌ 🇵‌🇪‌🇹‌🇷‌🇴‌🇻‌🇦" at bounding box center [147, 172] width 82 height 10
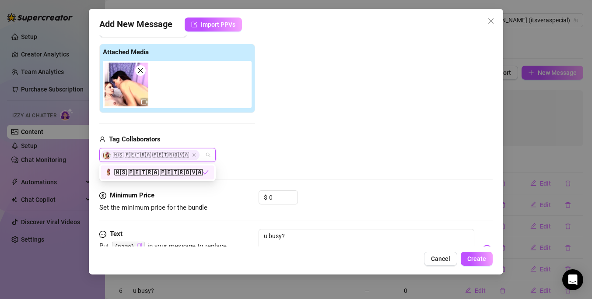
click at [253, 171] on div "Media Add Media from Vault Attached Media Tag Collaborators 🇲‌🇸‌ 🇵‌🇪‌🇹‌🇷‌🇦‌ 🇵‌🇪…" at bounding box center [295, 98] width 393 height 185
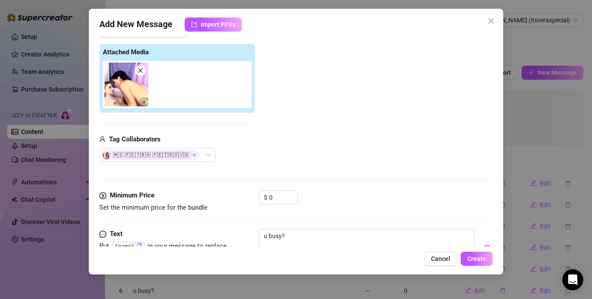
scroll to position [130, 0]
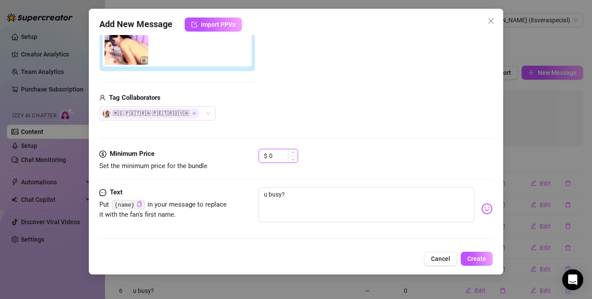
click at [284, 160] on input "0" at bounding box center [283, 155] width 28 height 13
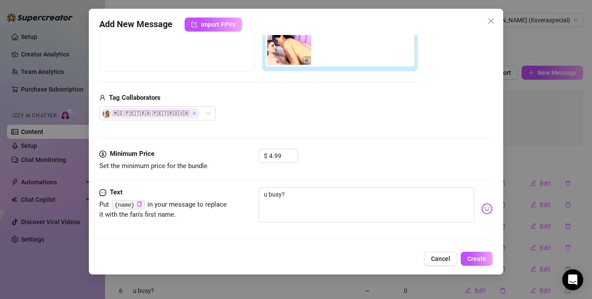
click at [218, 189] on div "Text" at bounding box center [164, 192] width 131 height 10
click at [294, 202] on textarea "u busy?" at bounding box center [366, 204] width 216 height 35
click at [484, 258] on span "Create" at bounding box center [476, 258] width 19 height 7
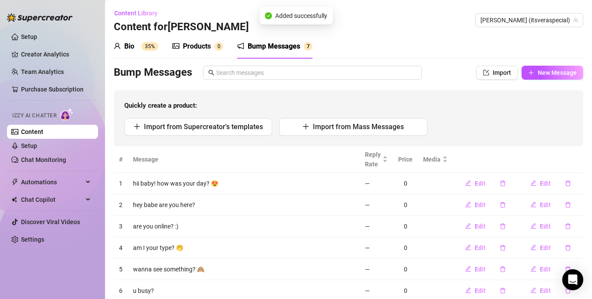
click at [201, 42] on div "Products" at bounding box center [197, 46] width 28 height 10
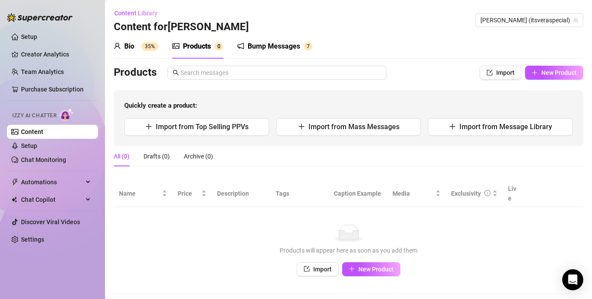
click at [32, 130] on link "Content" at bounding box center [32, 131] width 22 height 7
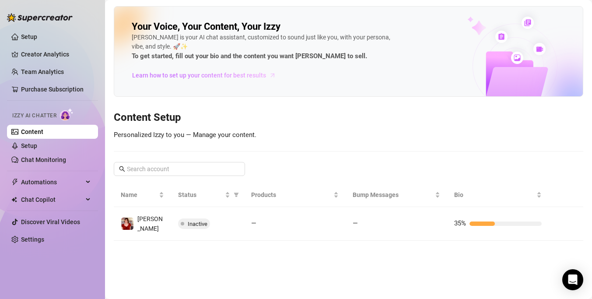
click at [231, 74] on span "Learn how to set up your content for best results" at bounding box center [199, 75] width 134 height 10
